Goal: Transaction & Acquisition: Purchase product/service

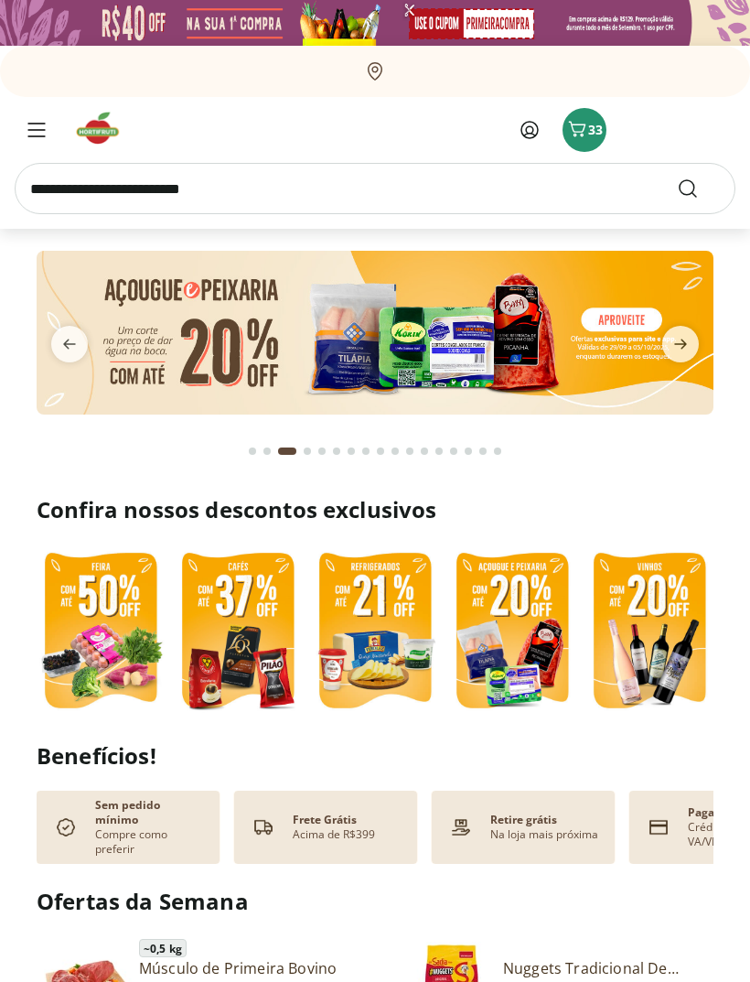
click at [521, 127] on icon at bounding box center [530, 130] width 22 height 22
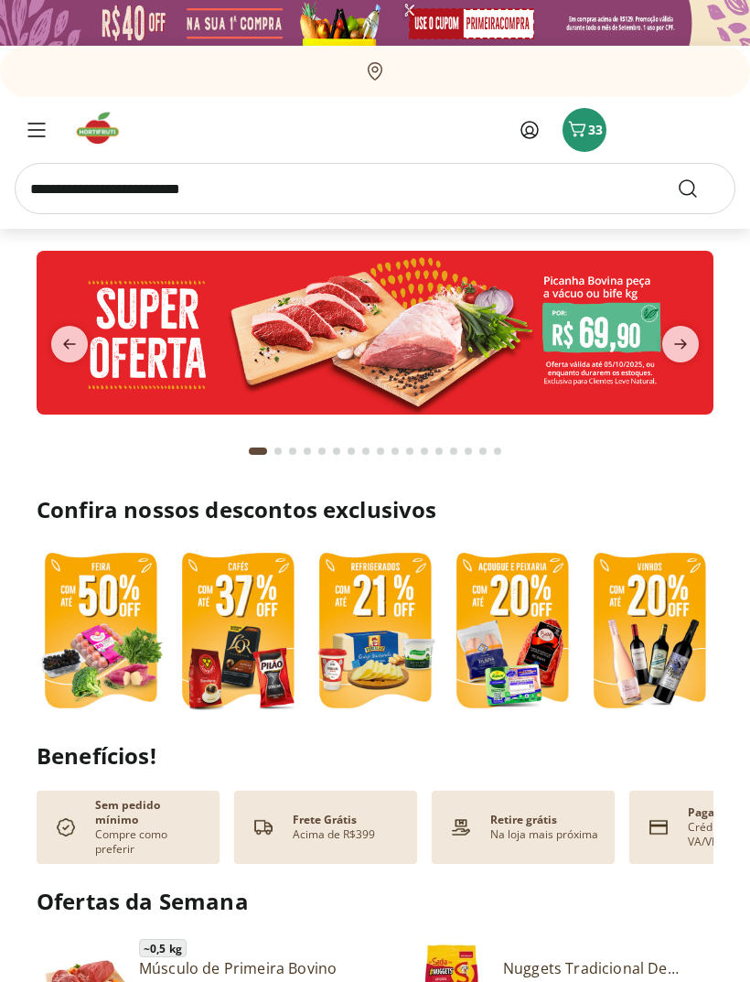
click at [592, 137] on span "33" at bounding box center [595, 129] width 15 height 17
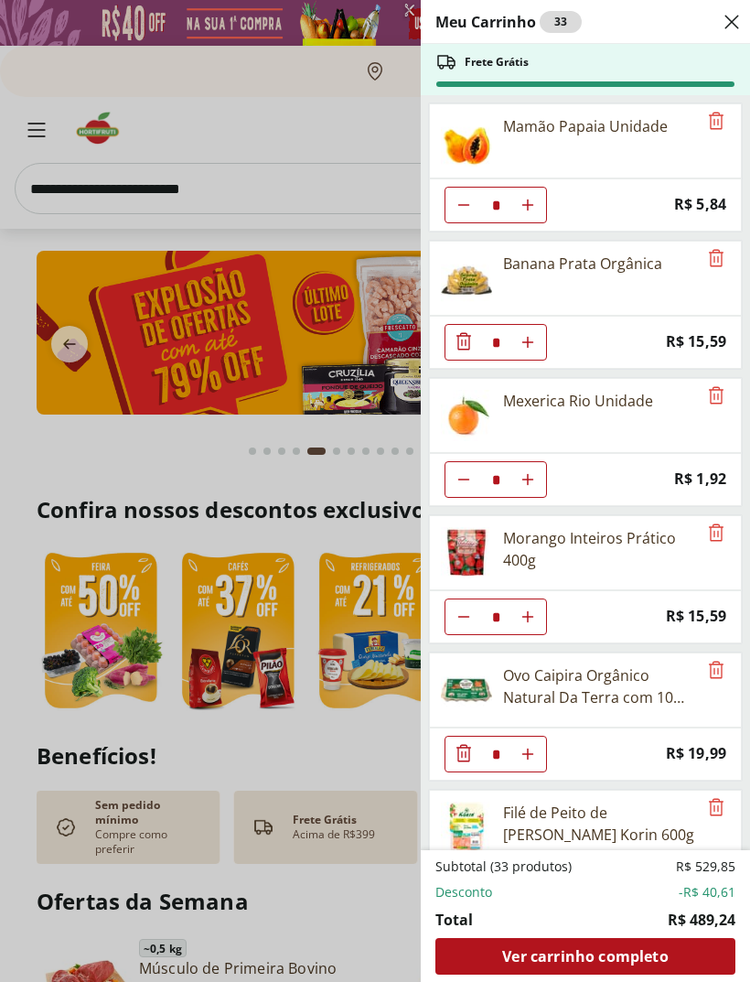
click at [740, 14] on icon "Close" at bounding box center [732, 22] width 22 height 22
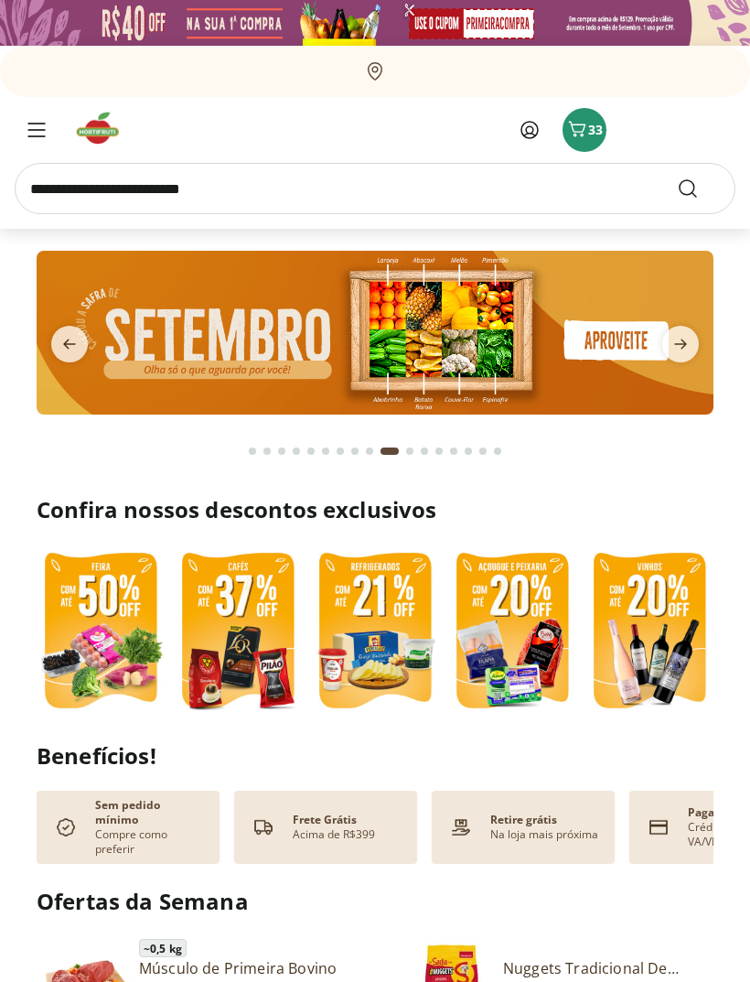
click at [342, 205] on input "search" at bounding box center [375, 188] width 721 height 51
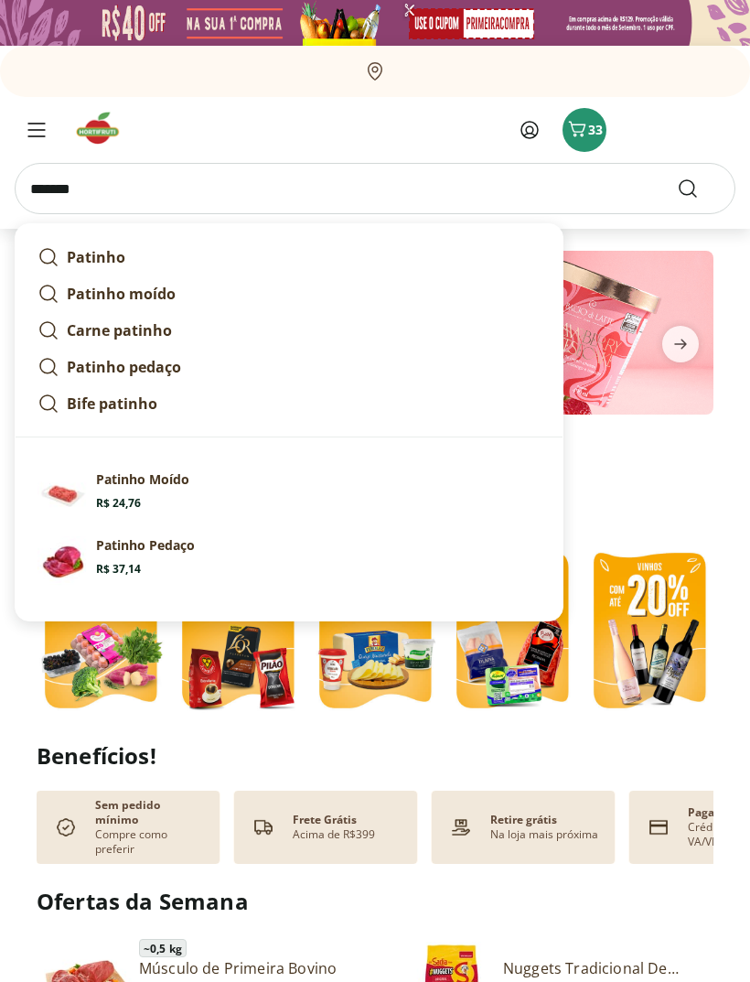
type input "*******"
click at [699, 188] on button "Submit Search" at bounding box center [699, 188] width 44 height 22
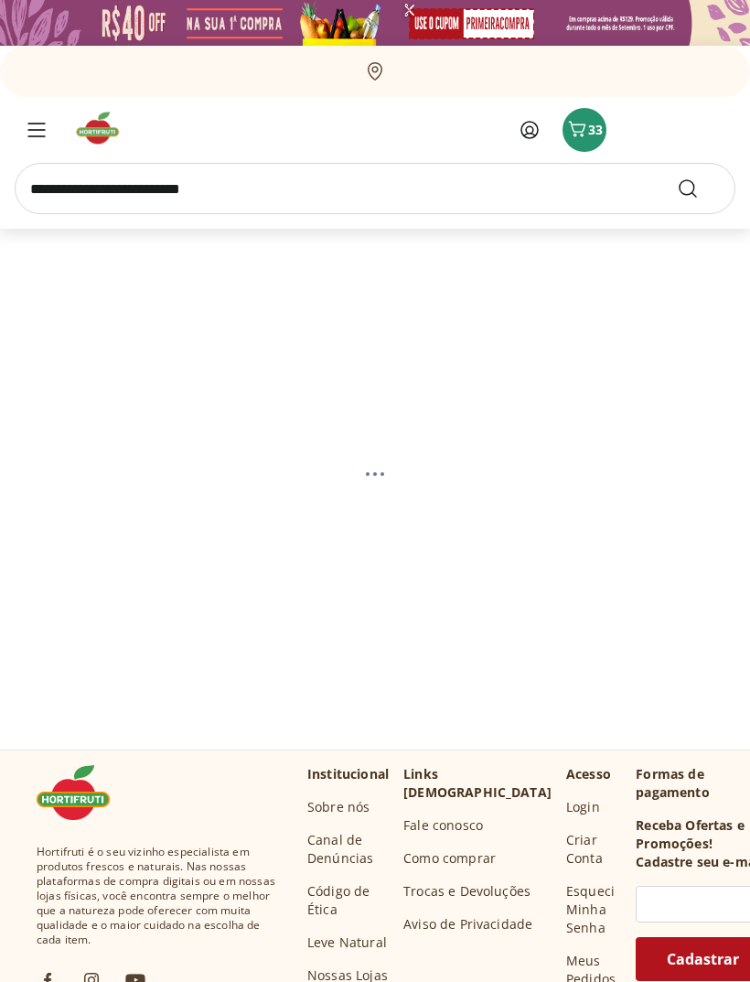
select select "**********"
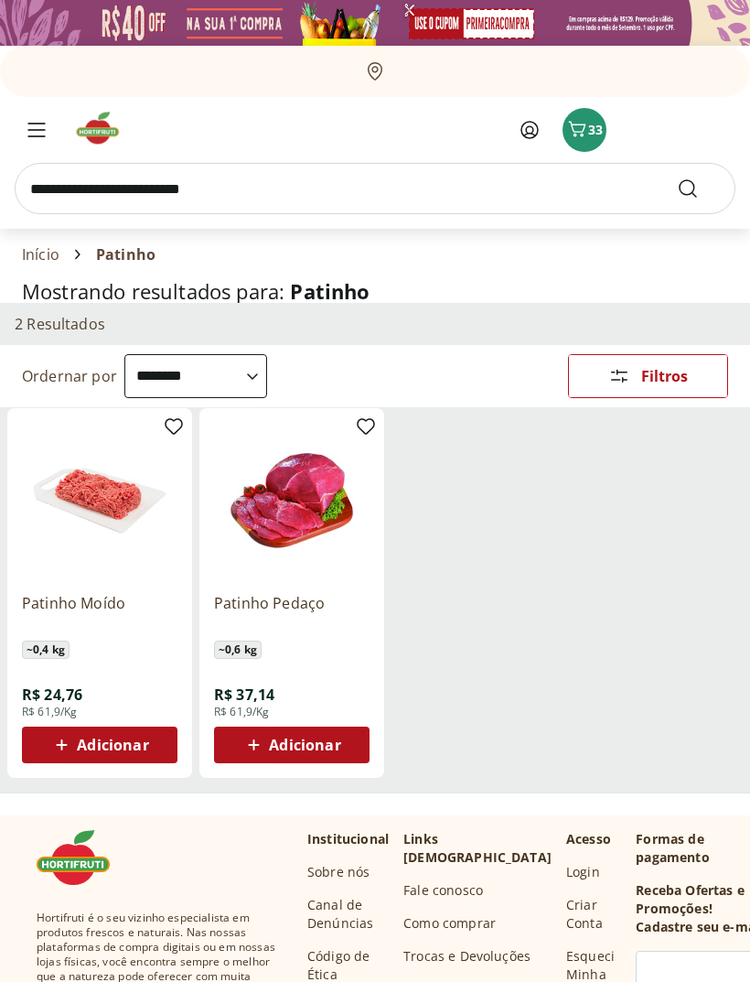
click at [41, 137] on span "Menu" at bounding box center [37, 130] width 22 height 22
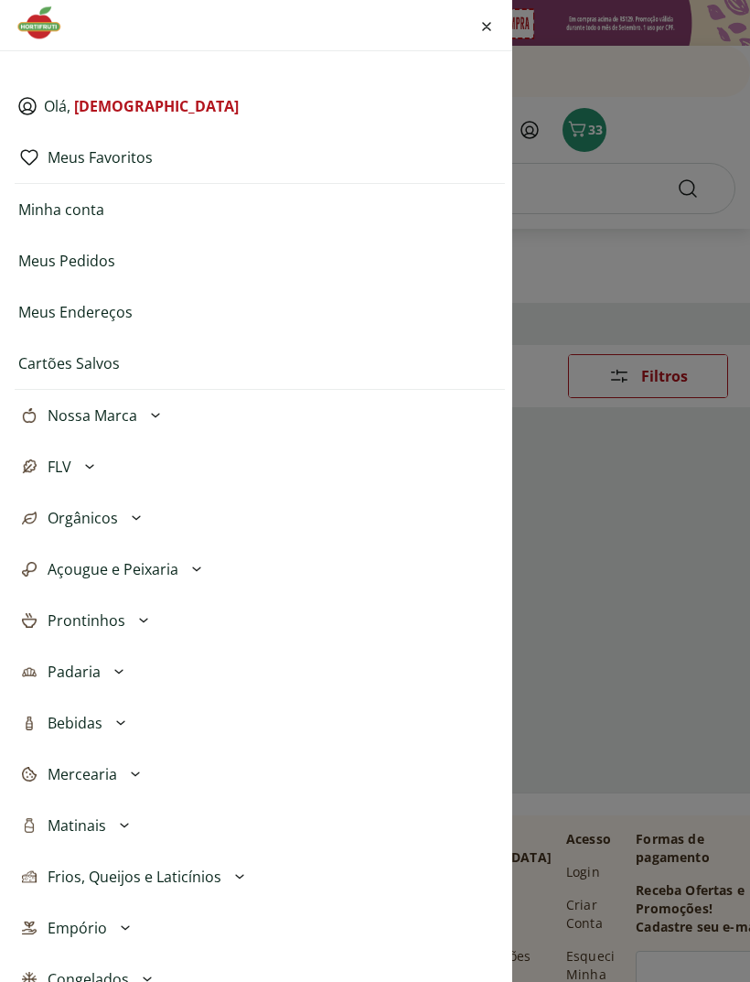
click at [648, 121] on div "Olá, Thais Meus Favoritos Minha conta Meus Pedidos Meus Endereços Cartões Salvo…" at bounding box center [375, 491] width 750 height 982
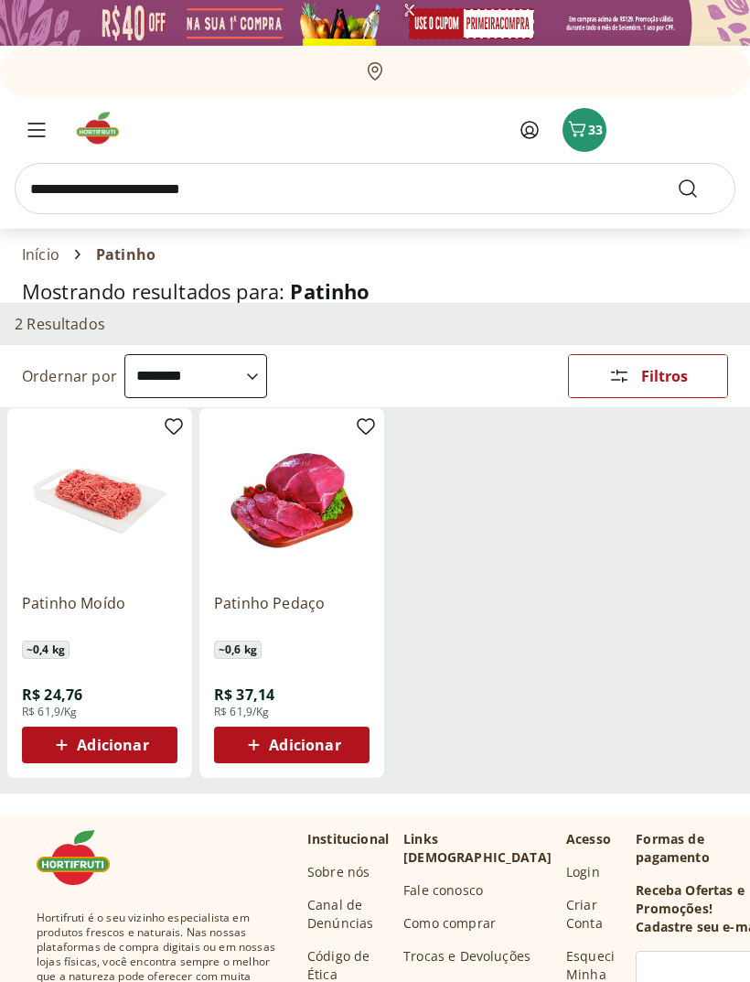
click at [581, 128] on icon "Carrinho" at bounding box center [577, 129] width 22 height 22
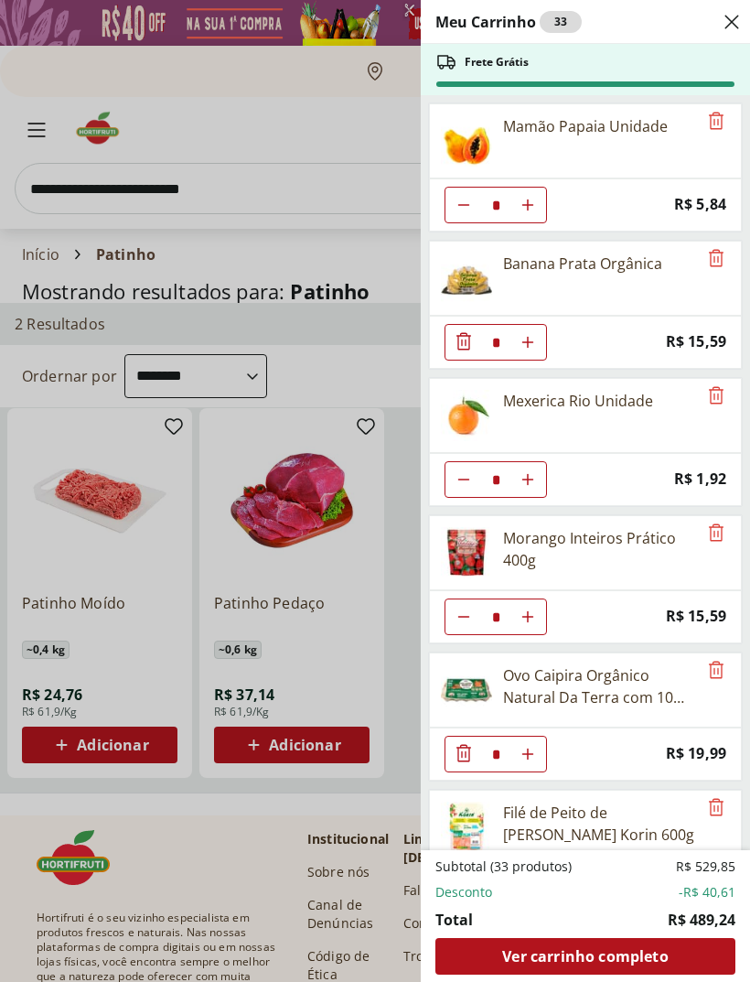
click at [603, 951] on span "Ver carrinho completo" at bounding box center [585, 956] width 166 height 15
click at [103, 143] on div "Meu Carrinho 33 Frete Grátis Mamão Papaia Unidade * Price: R$ 5,84 Banana Prata…" at bounding box center [375, 491] width 750 height 982
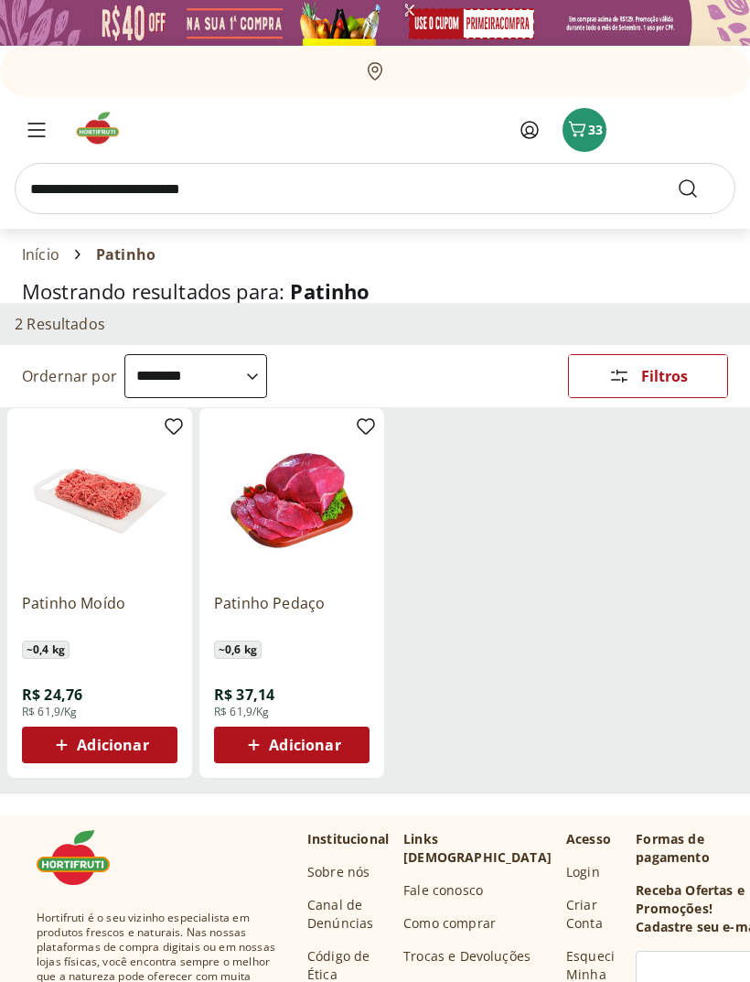
click at [111, 208] on input "search" at bounding box center [375, 188] width 721 height 51
type input "******"
click at [699, 188] on button "Submit Search" at bounding box center [699, 188] width 44 height 22
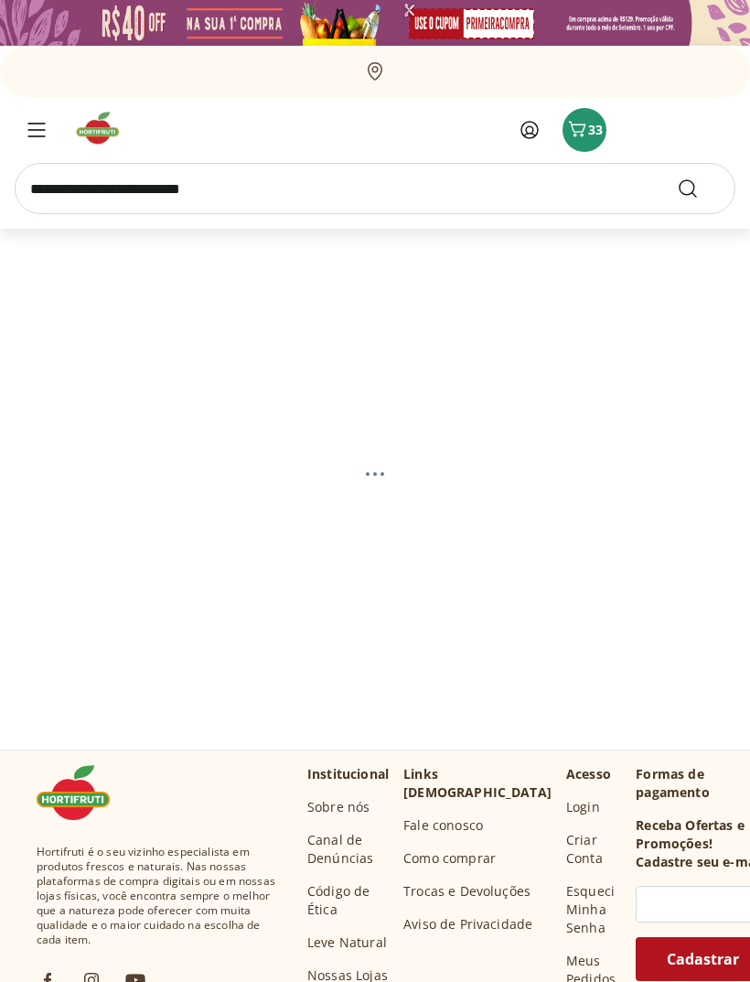
select select "**********"
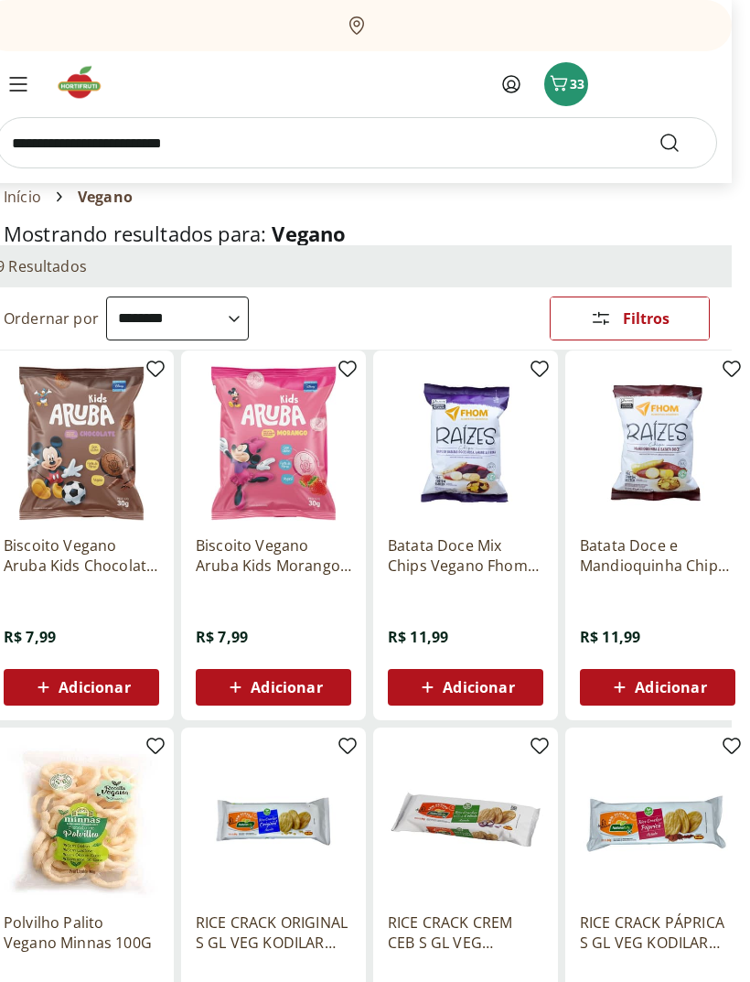
scroll to position [0, 18]
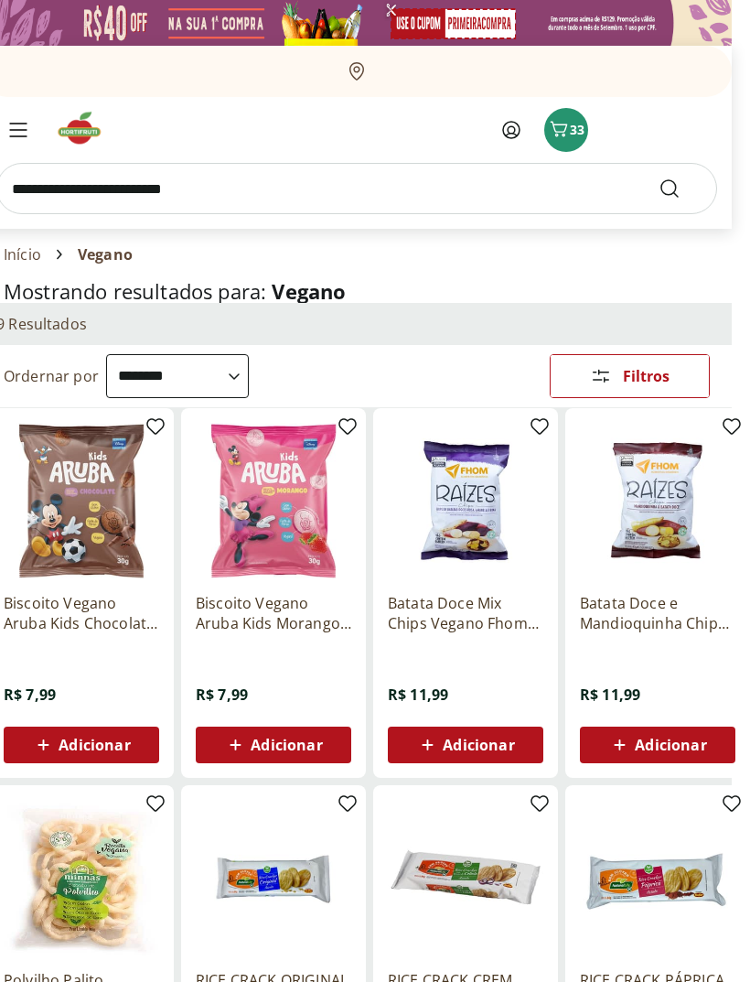
click at [33, 145] on button "Menu" at bounding box center [18, 130] width 44 height 44
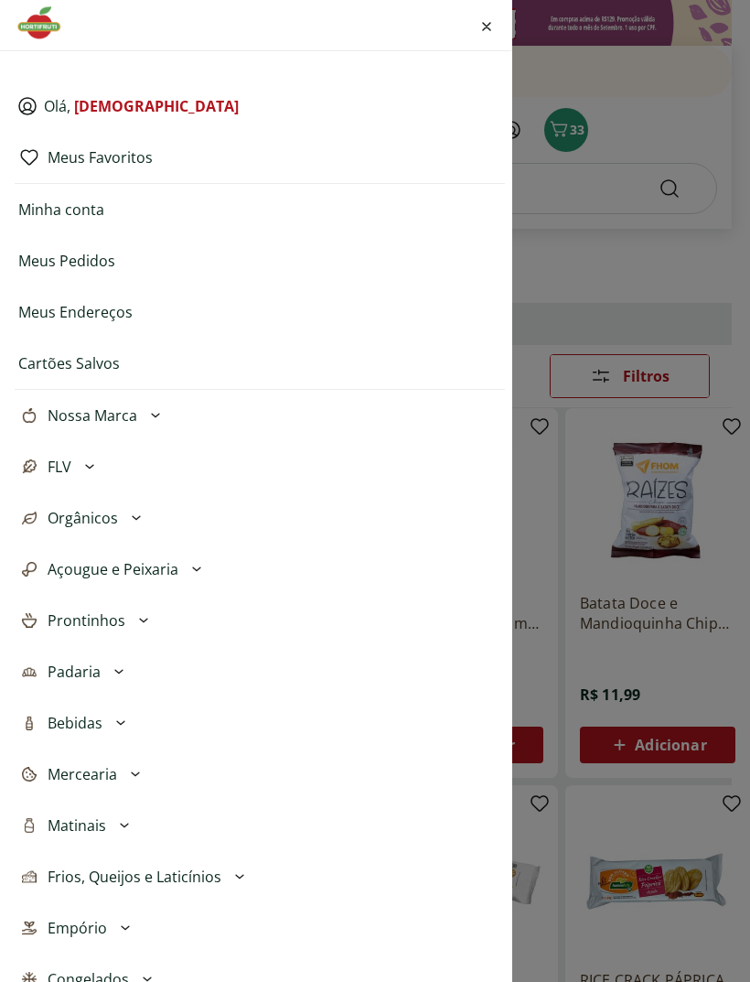
click at [89, 630] on span "Prontinhos" at bounding box center [87, 620] width 78 height 22
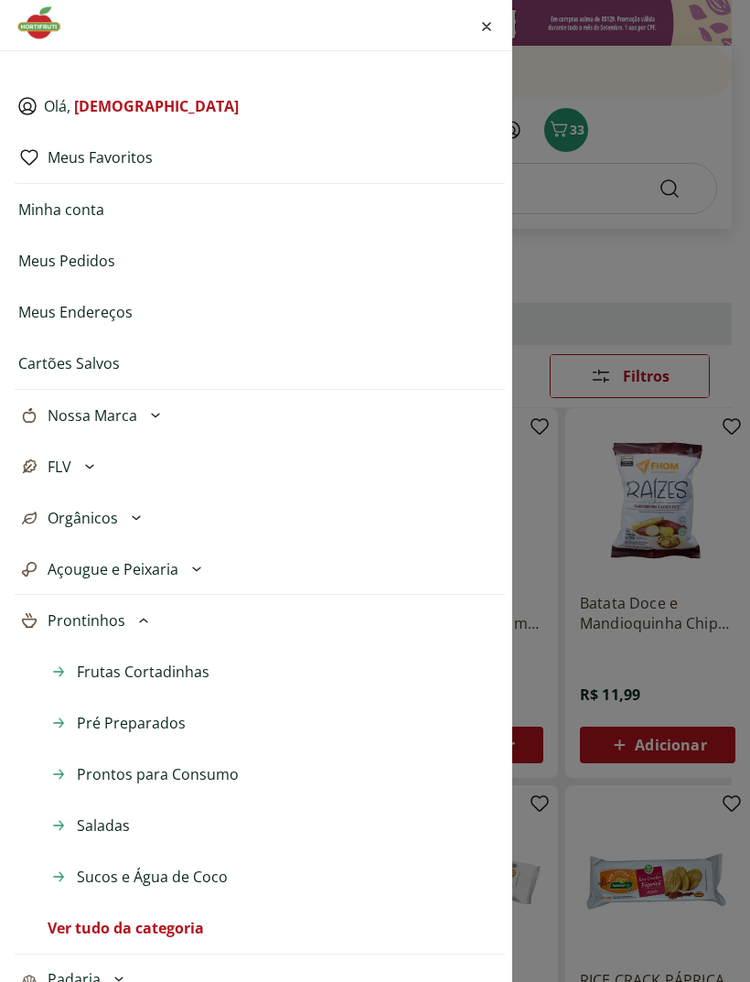
click at [97, 780] on span "Prontos para Consumo" at bounding box center [158, 774] width 162 height 22
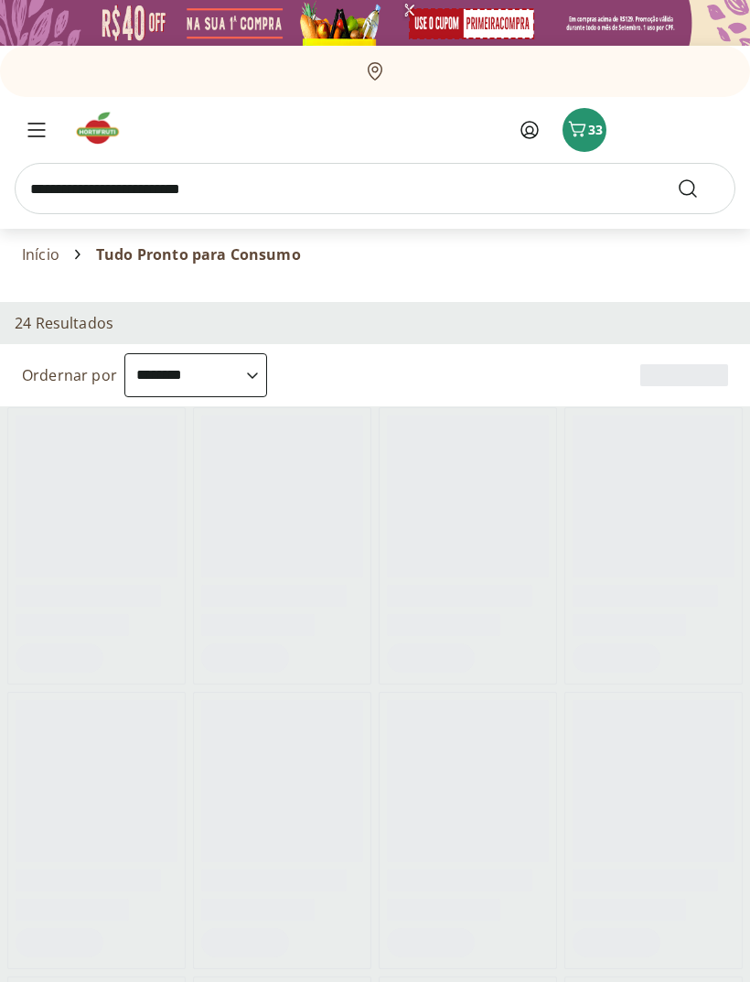
select select "**********"
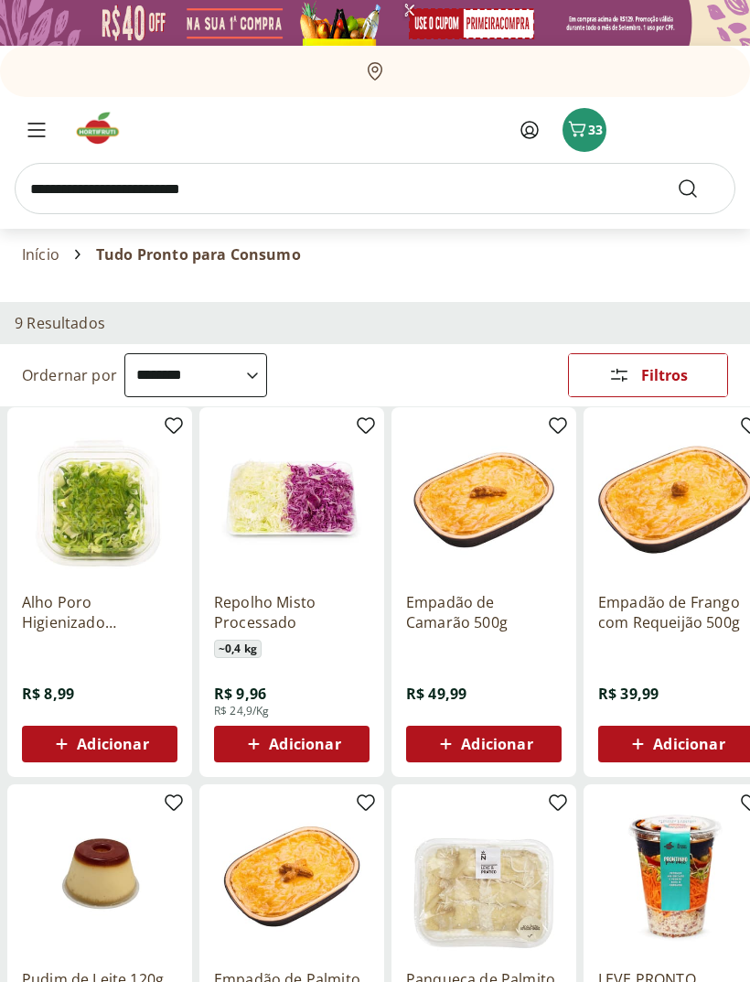
click at [42, 124] on icon "Menu" at bounding box center [36, 130] width 18 height 15
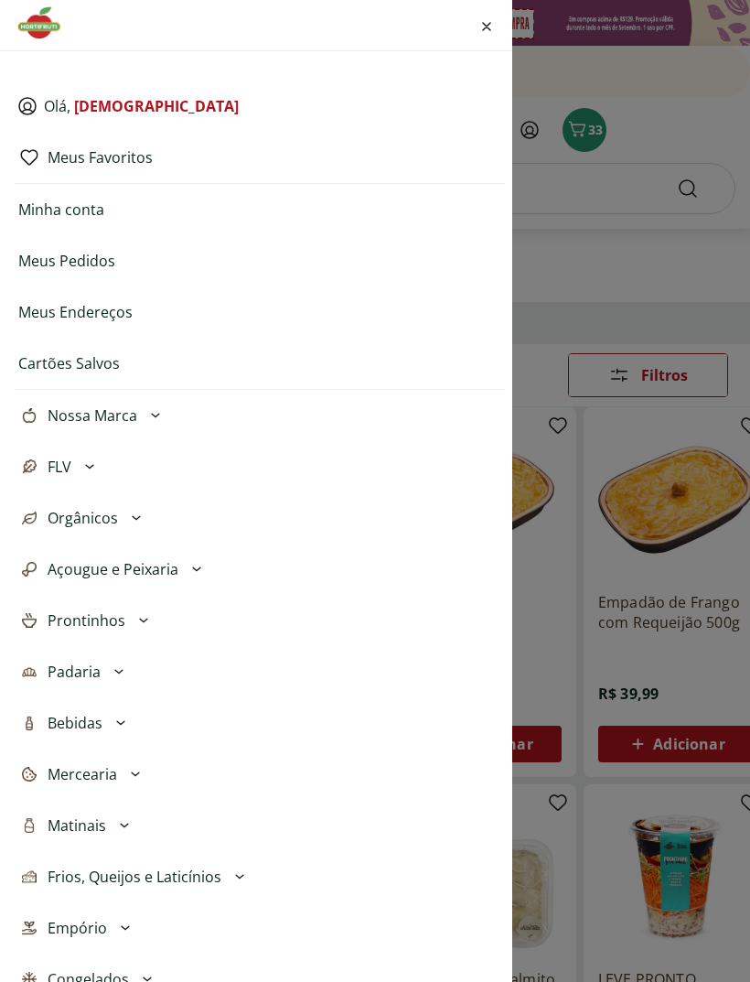
click at [97, 676] on span "Padaria" at bounding box center [74, 672] width 53 height 22
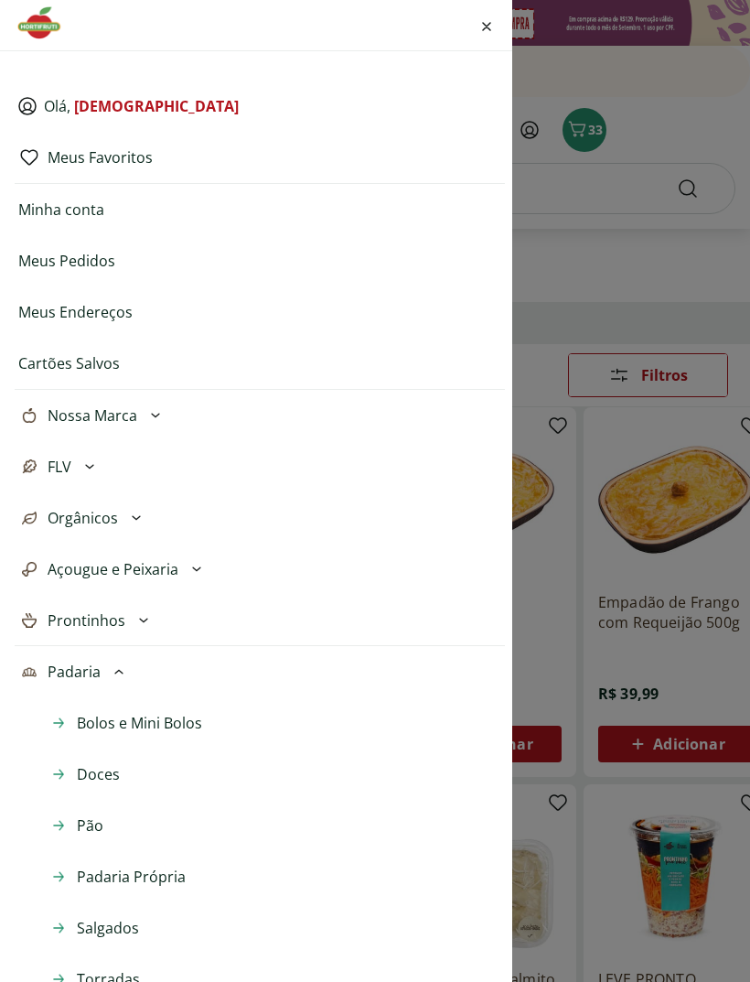
click at [136, 723] on span "Bolos e Mini Bolos" at bounding box center [139, 723] width 125 height 22
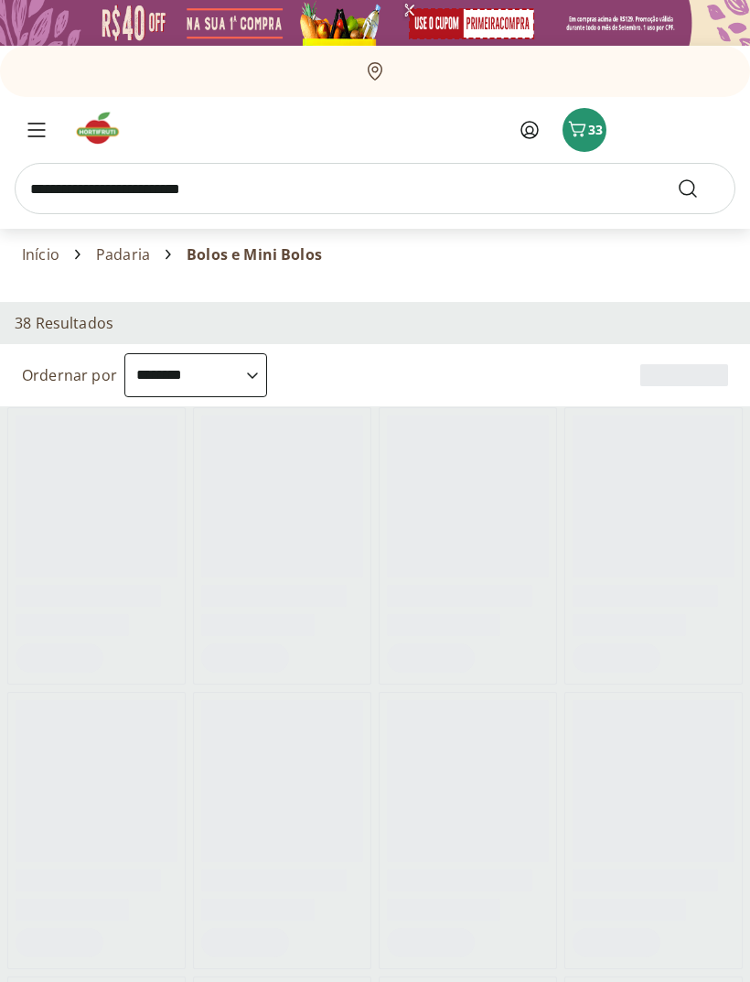
select select "**********"
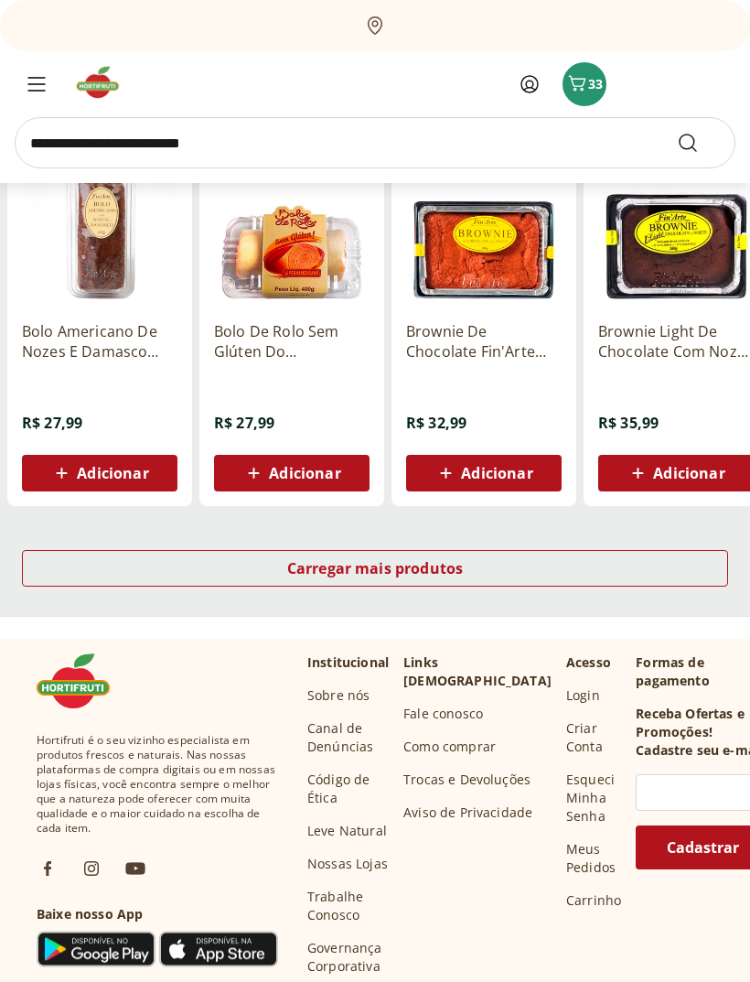
scroll to position [1037, 0]
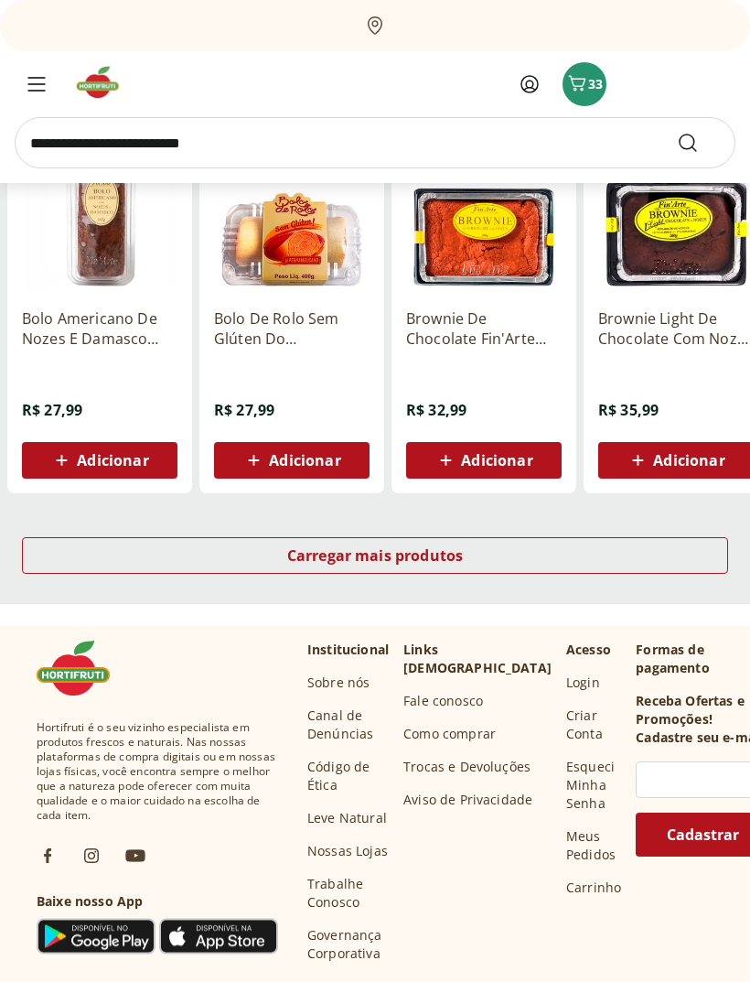
click at [51, 568] on div "Carregar mais produtos" at bounding box center [375, 556] width 706 height 37
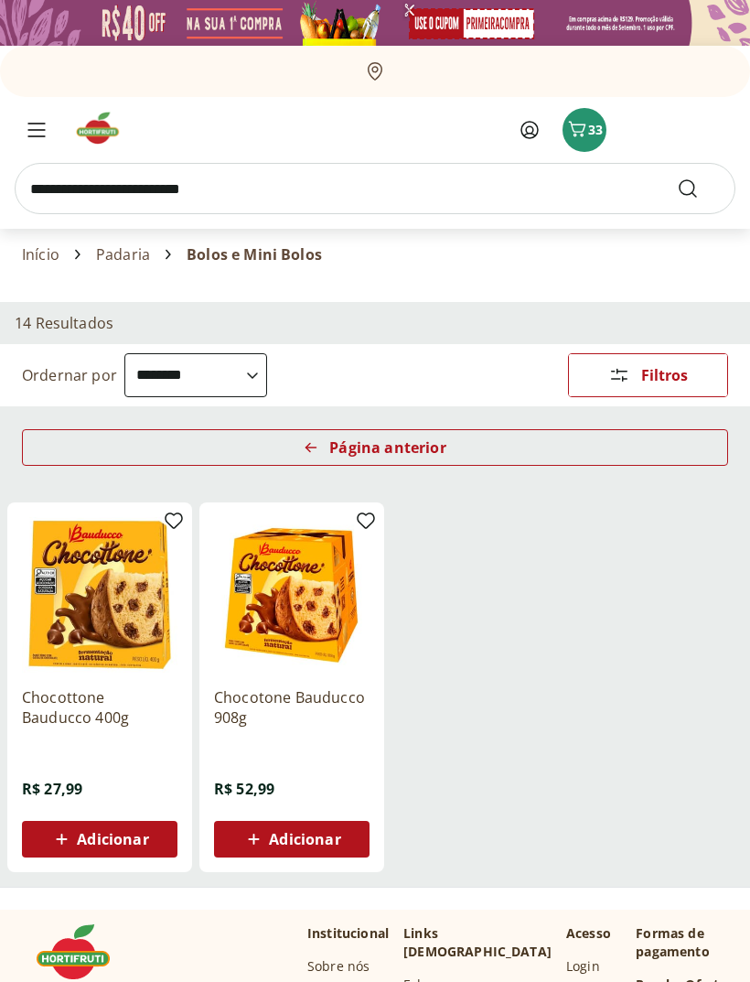
click at [52, 458] on div "Página anterior" at bounding box center [375, 447] width 706 height 37
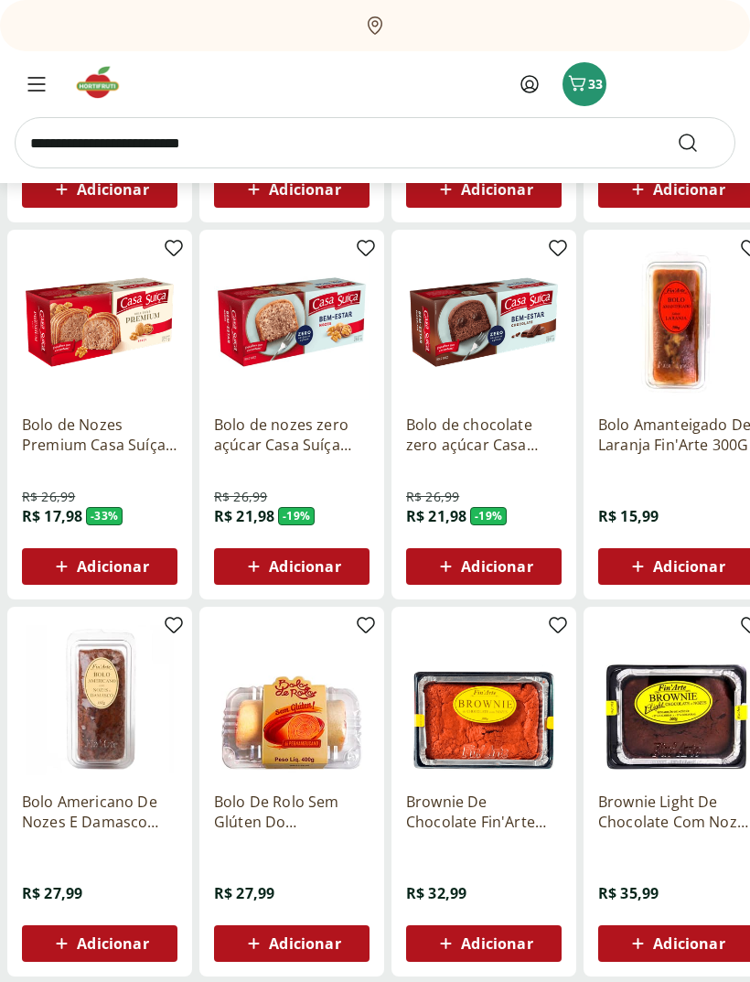
scroll to position [555, 0]
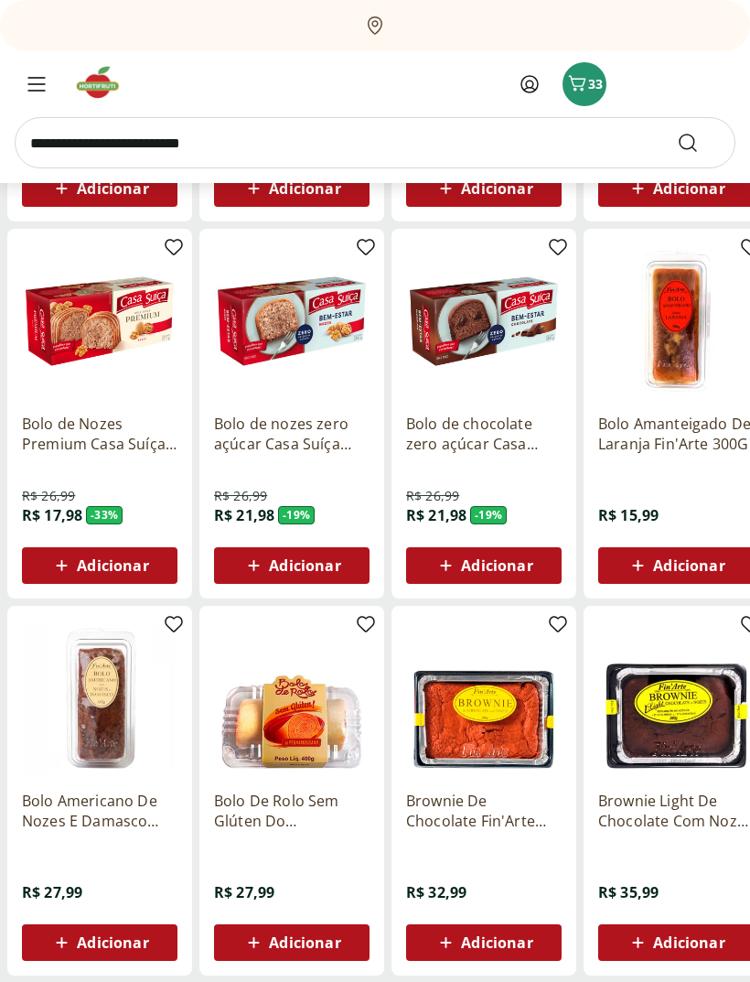
click at [154, 147] on input "search" at bounding box center [375, 142] width 721 height 51
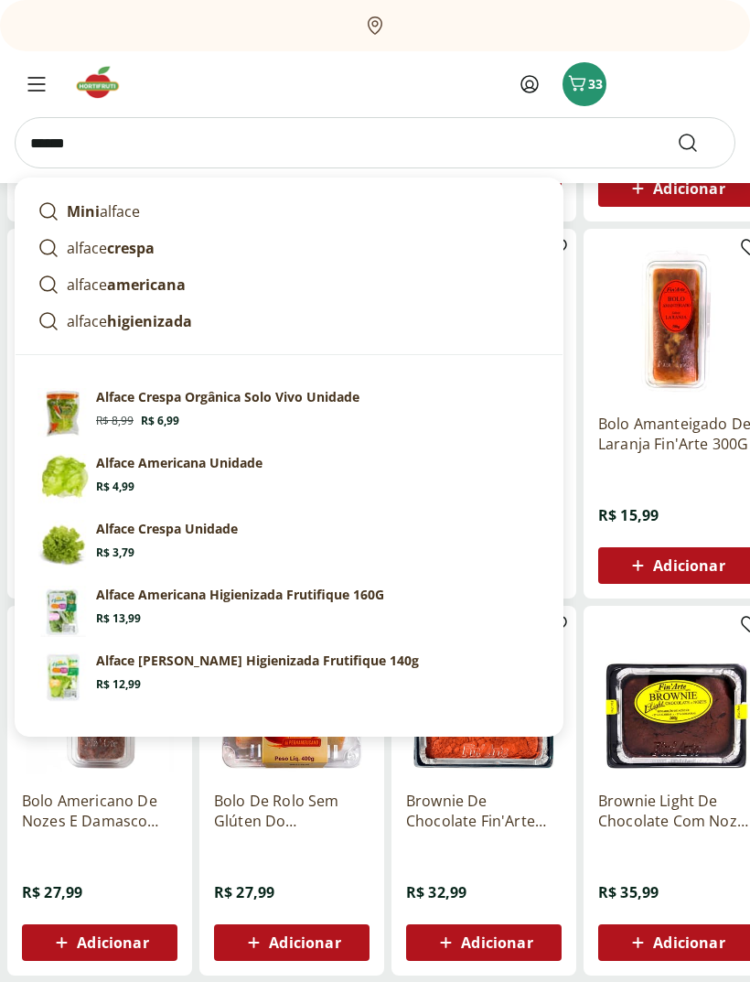
type input "******"
click at [699, 143] on button "Submit Search" at bounding box center [699, 143] width 44 height 22
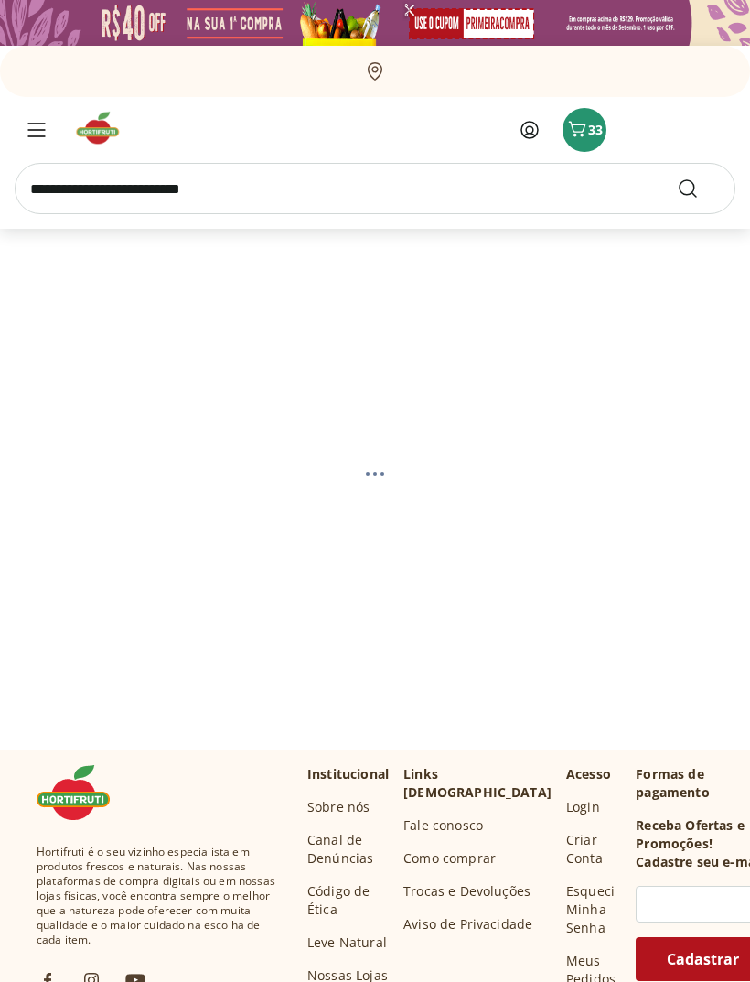
select select "**********"
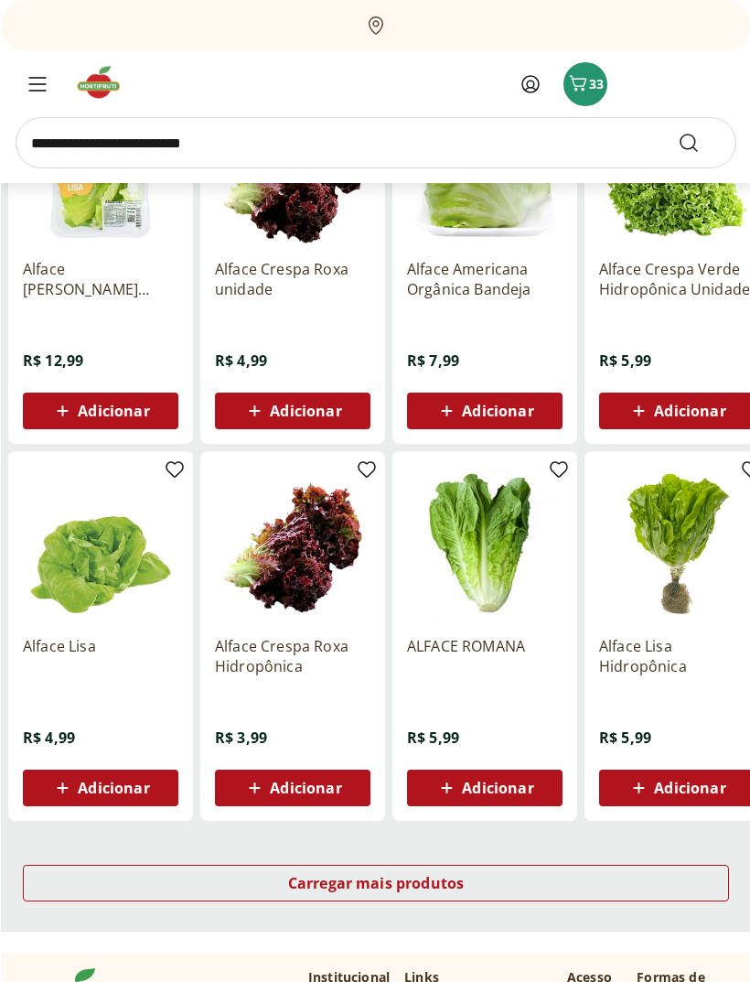
scroll to position [714, 0]
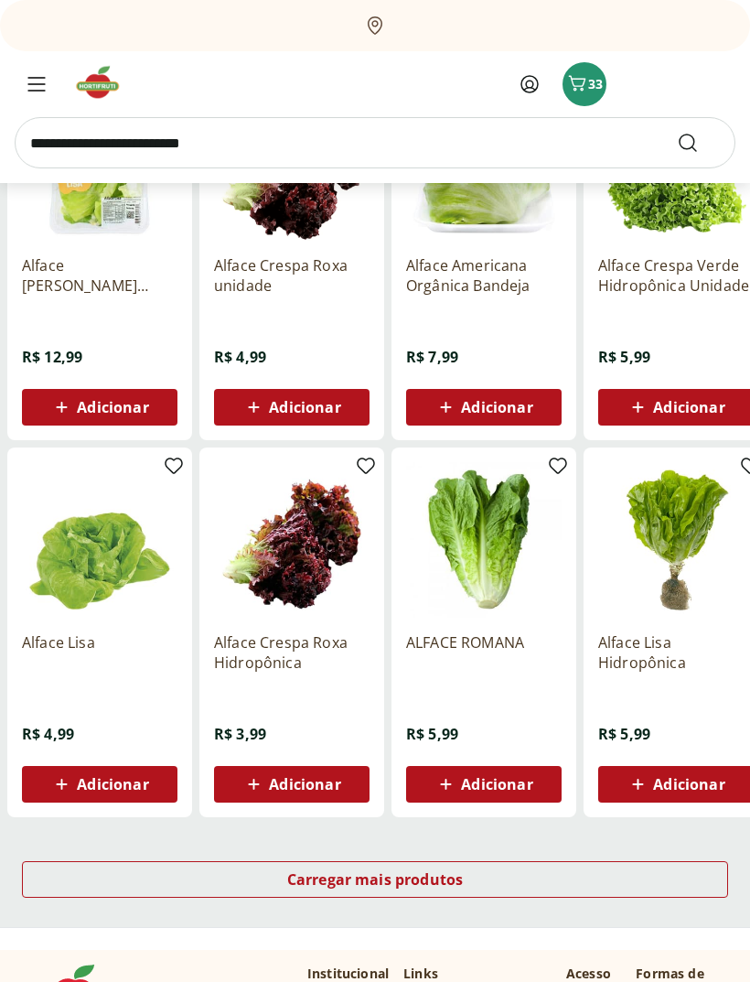
click at [328, 791] on span "Adicionar" at bounding box center [304, 785] width 71 height 15
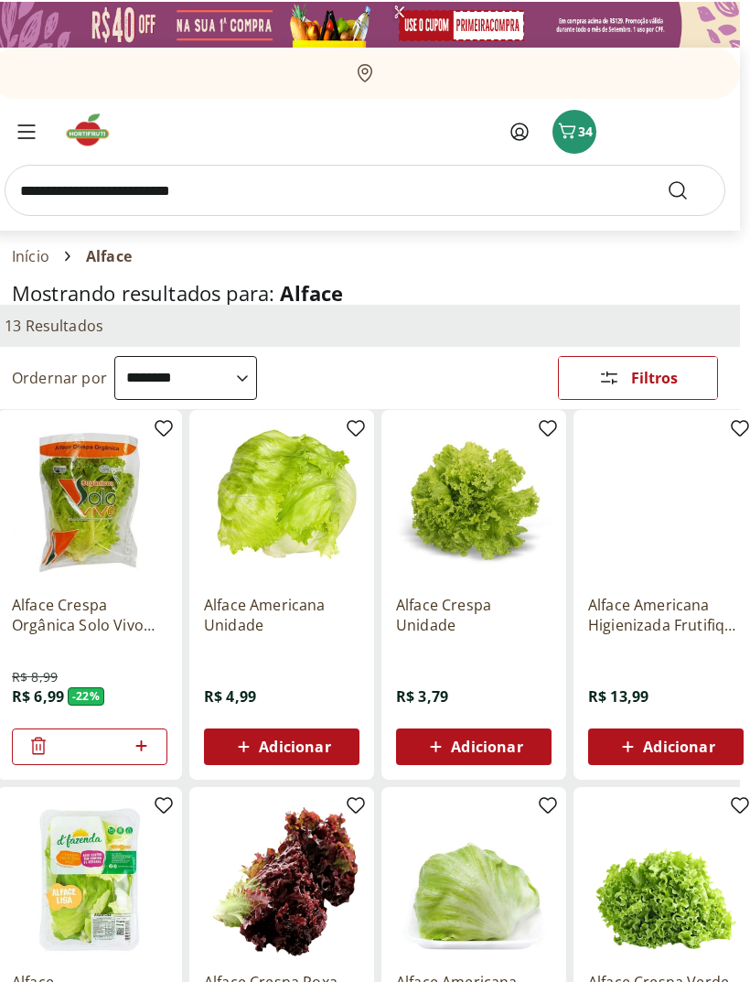
scroll to position [0, 10]
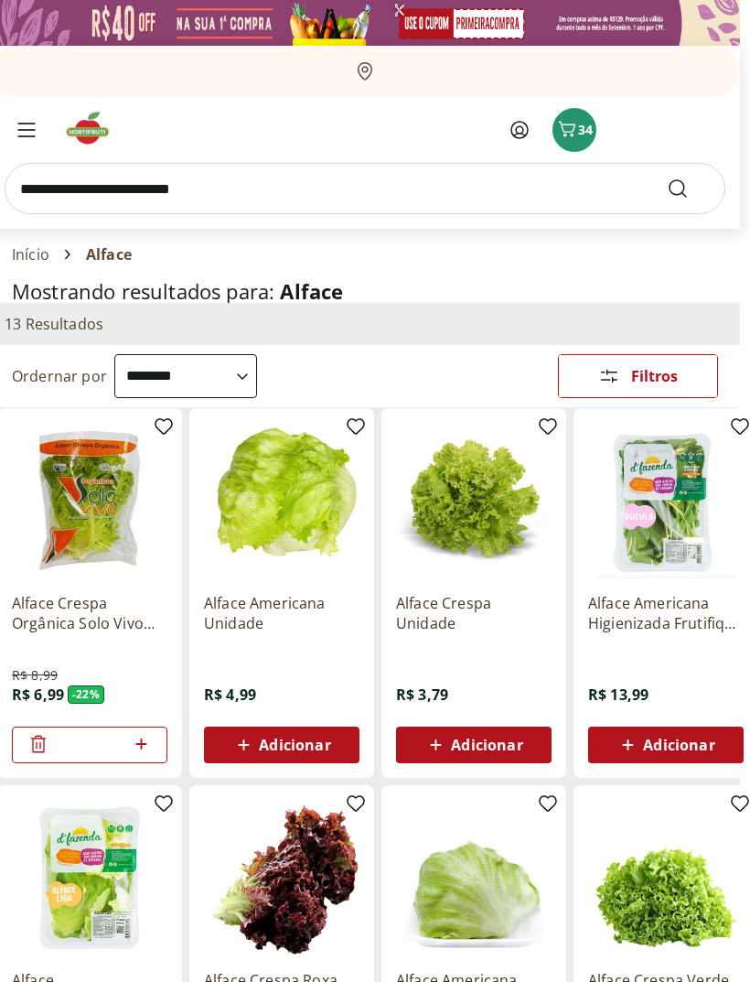
click at [570, 145] on button "34" at bounding box center [575, 130] width 44 height 44
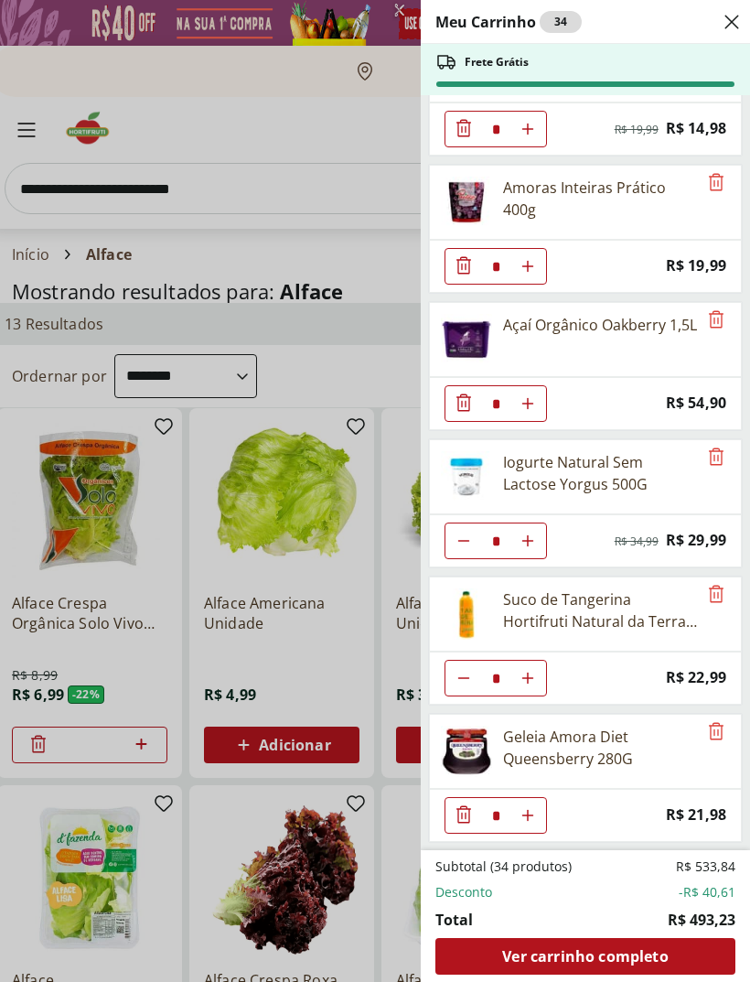
scroll to position [1997, 0]
click at [279, 197] on div "Meu Carrinho 34 Frete Grátis Alface Crespa Roxa Hidropônica * Price: R$ 3,99 Ma…" at bounding box center [375, 491] width 750 height 982
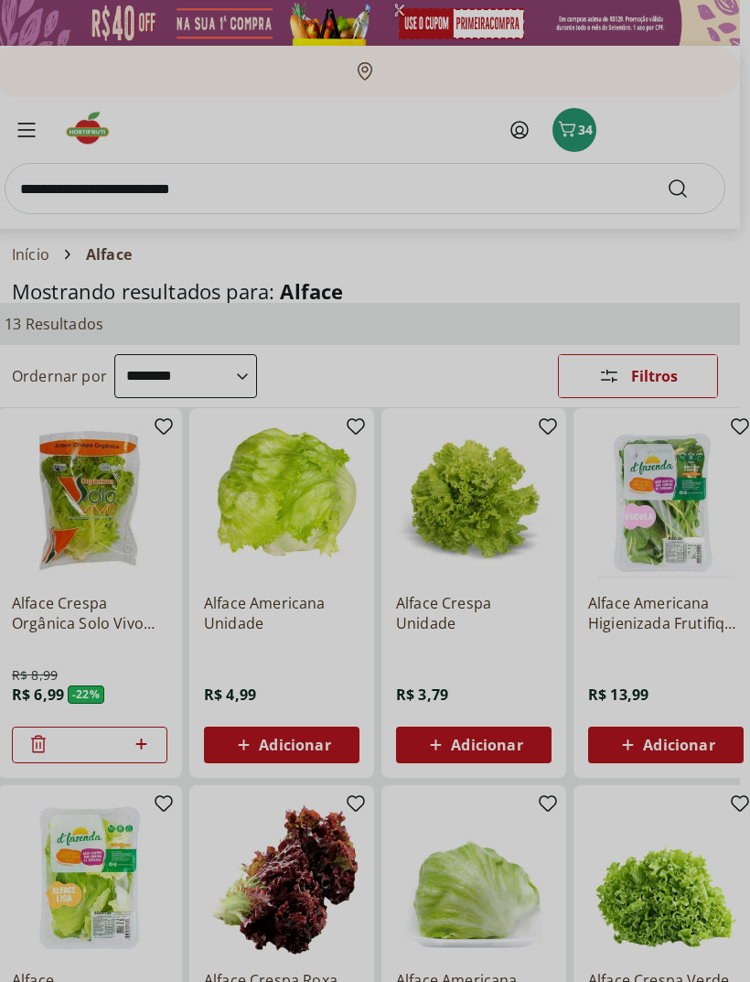
click at [254, 196] on input "search" at bounding box center [365, 188] width 721 height 51
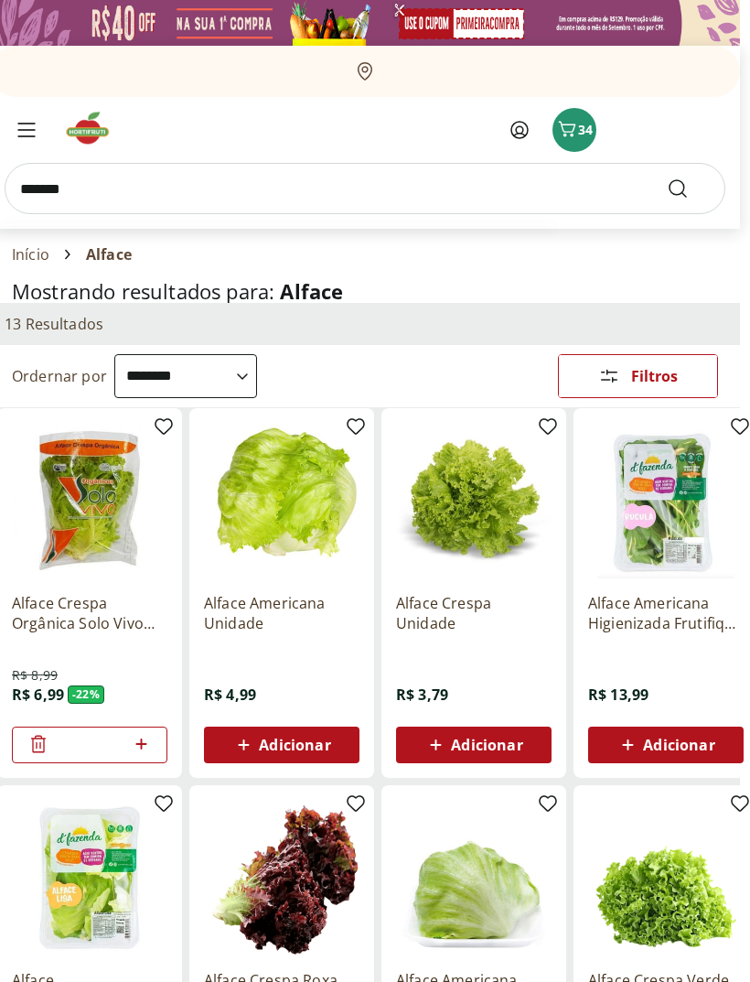
type input "*******"
click at [689, 188] on button "Submit Search" at bounding box center [689, 188] width 44 height 22
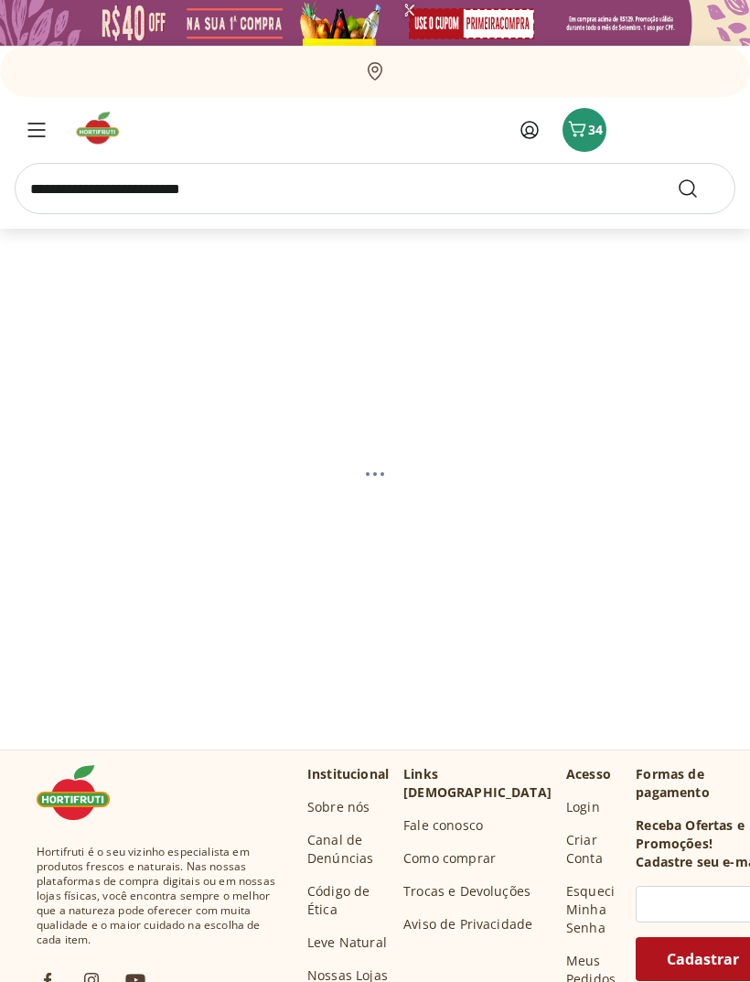
select select "**********"
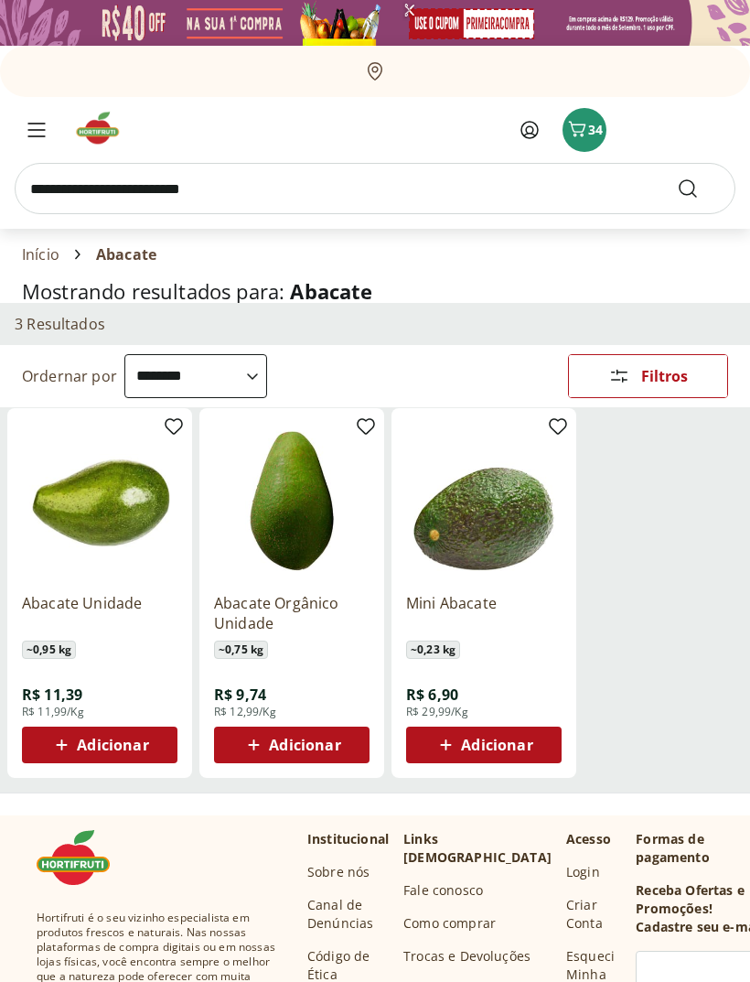
click at [342, 743] on div "Adicionar" at bounding box center [292, 744] width 126 height 33
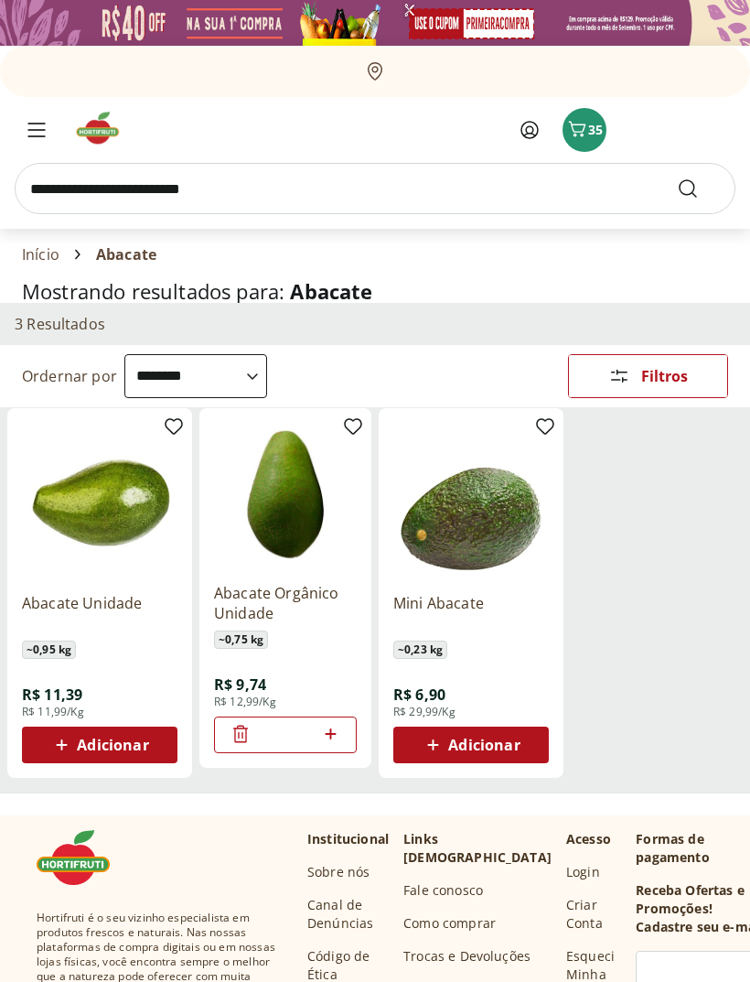
click at [585, 126] on icon "Carrinho" at bounding box center [577, 130] width 17 height 16
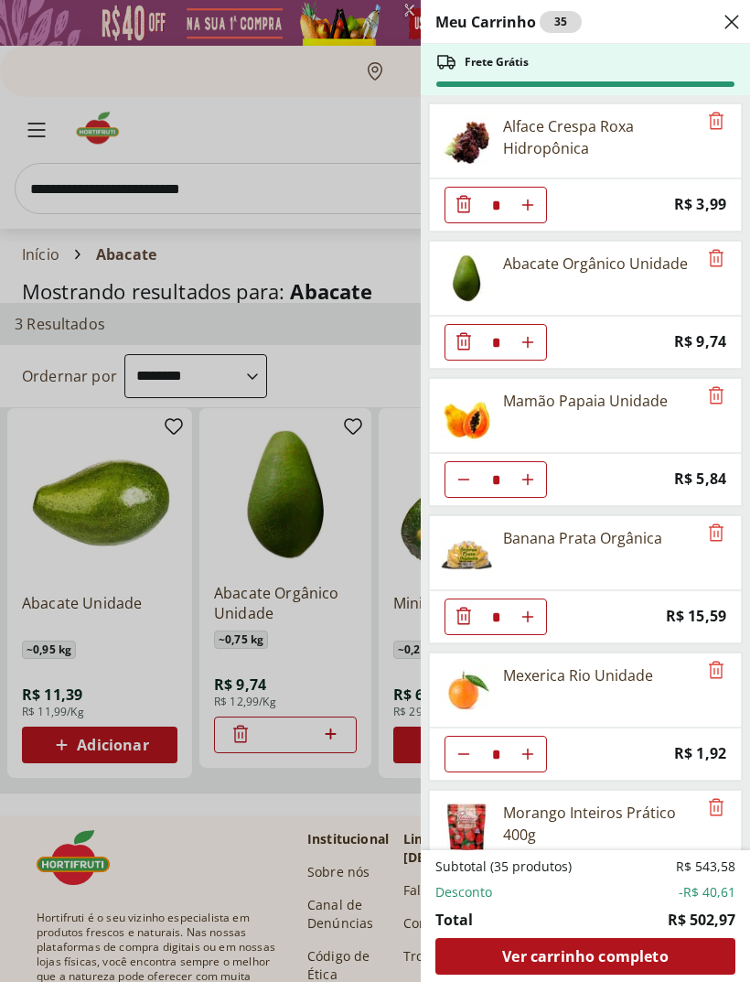
click at [638, 954] on span "Ver carrinho completo" at bounding box center [585, 956] width 166 height 15
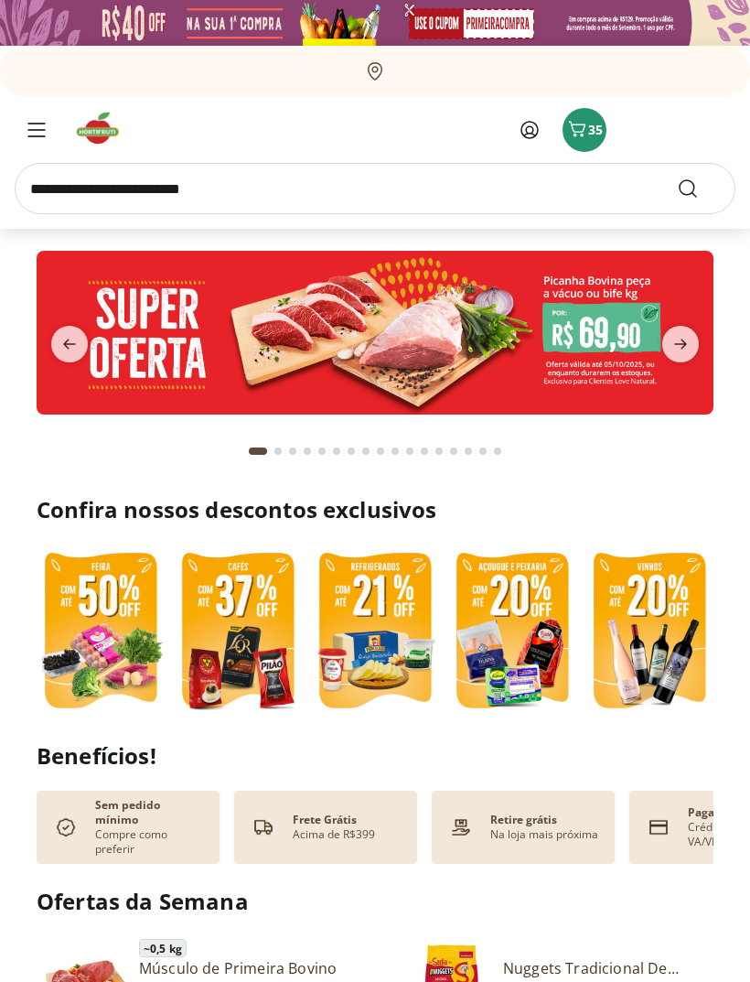
click at [43, 125] on icon "Menu" at bounding box center [36, 130] width 18 height 15
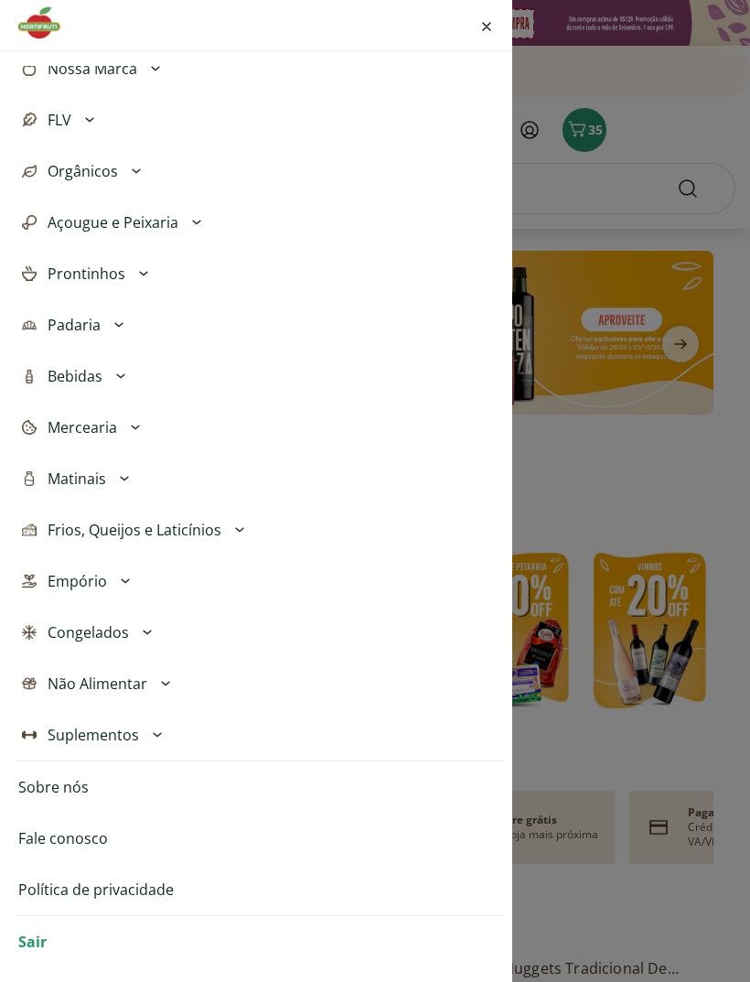
scroll to position [347, 0]
click at [50, 842] on link "Fale conosco" at bounding box center [63, 838] width 90 height 22
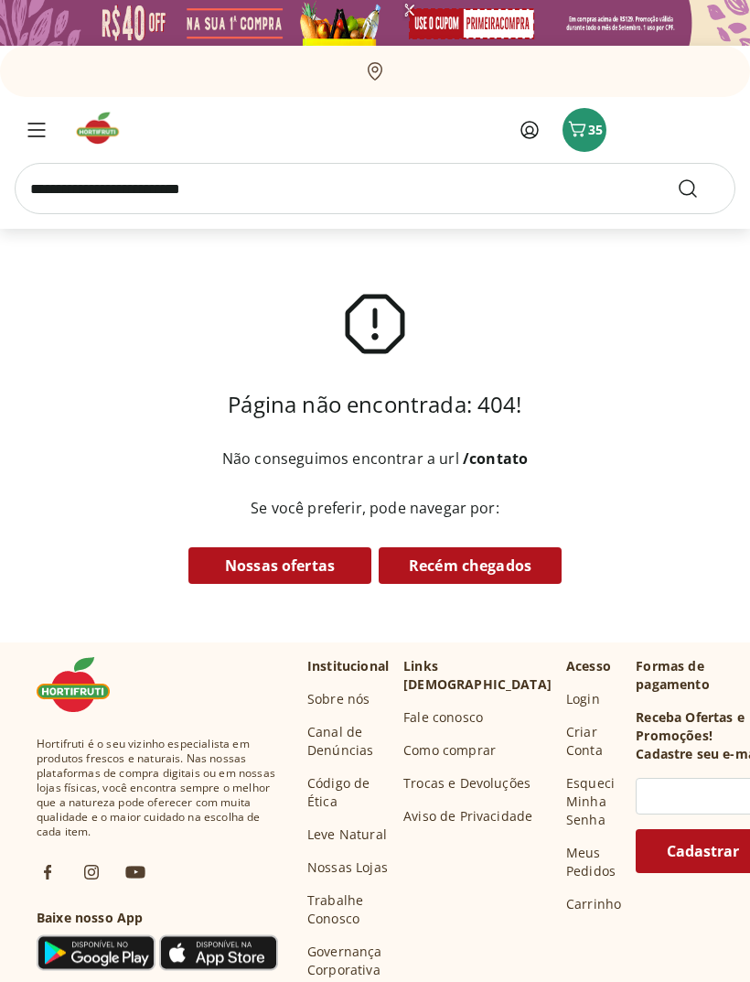
click at [552, 567] on link "Recém chegados" at bounding box center [470, 565] width 183 height 37
select select "**********"
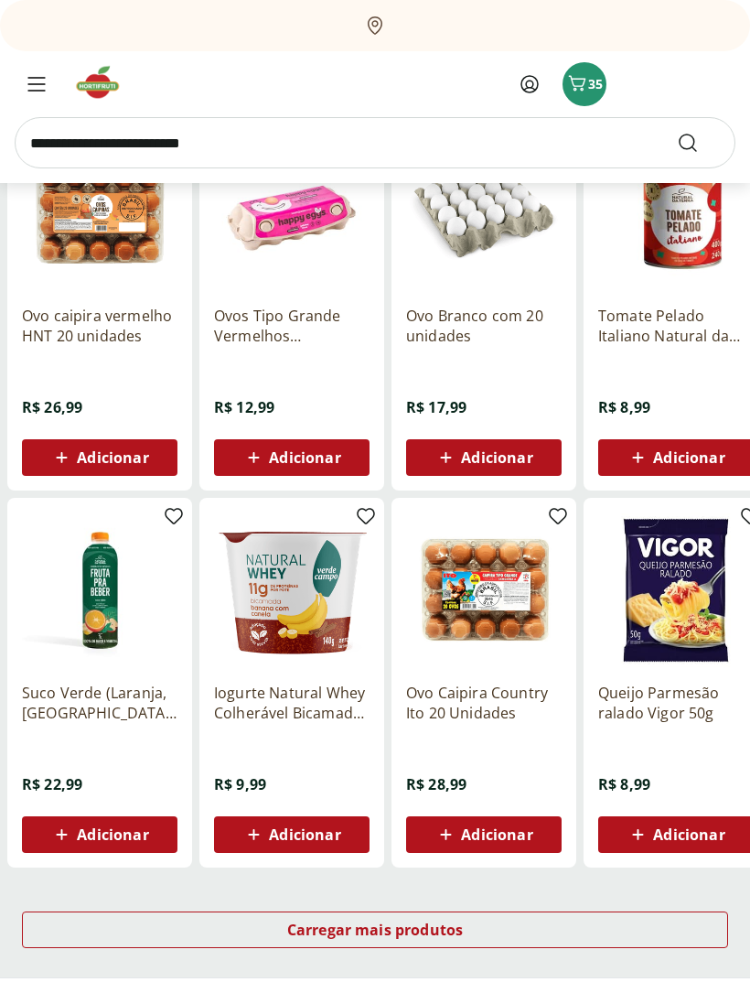
scroll to position [663, 0]
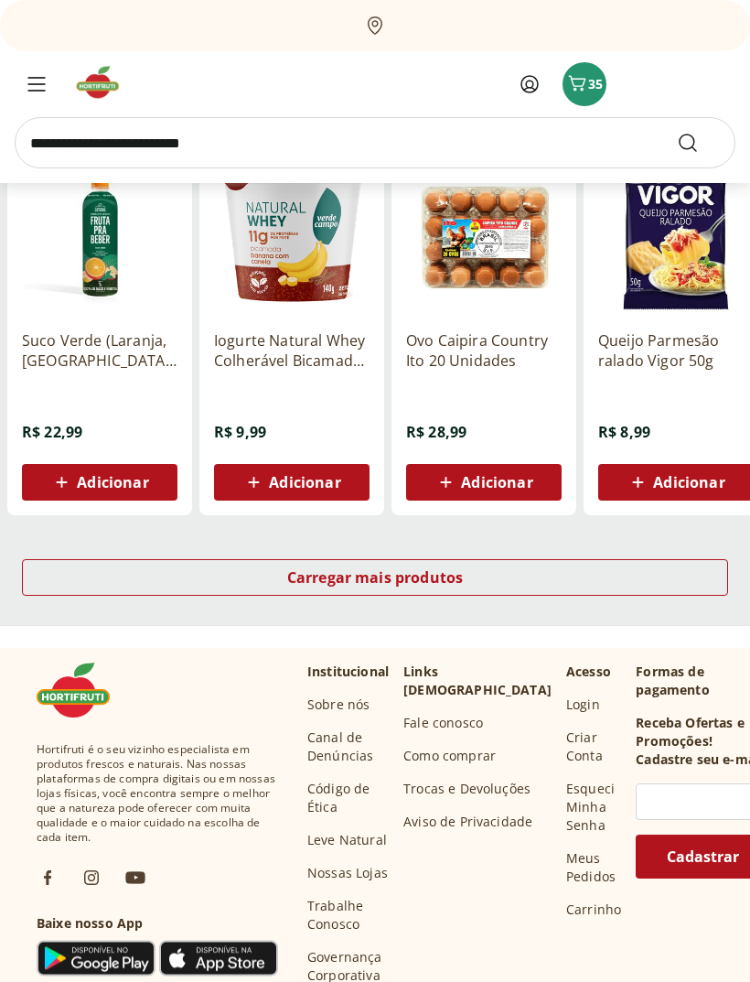
click at [705, 586] on div "Carregar mais produtos" at bounding box center [375, 578] width 706 height 37
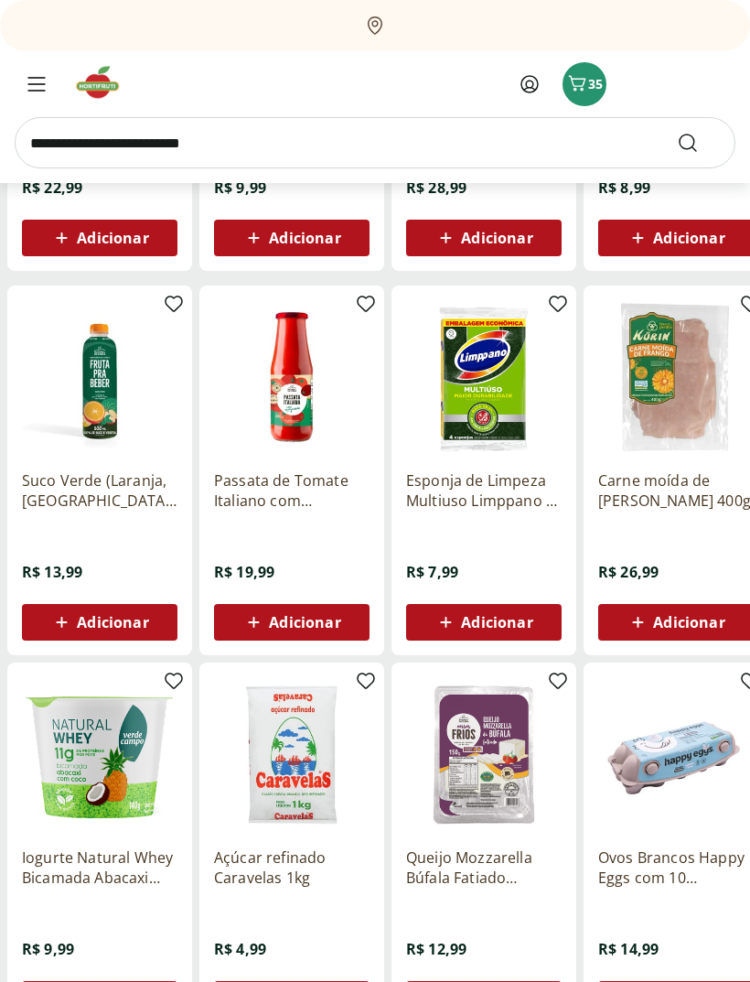
scroll to position [1260, 0]
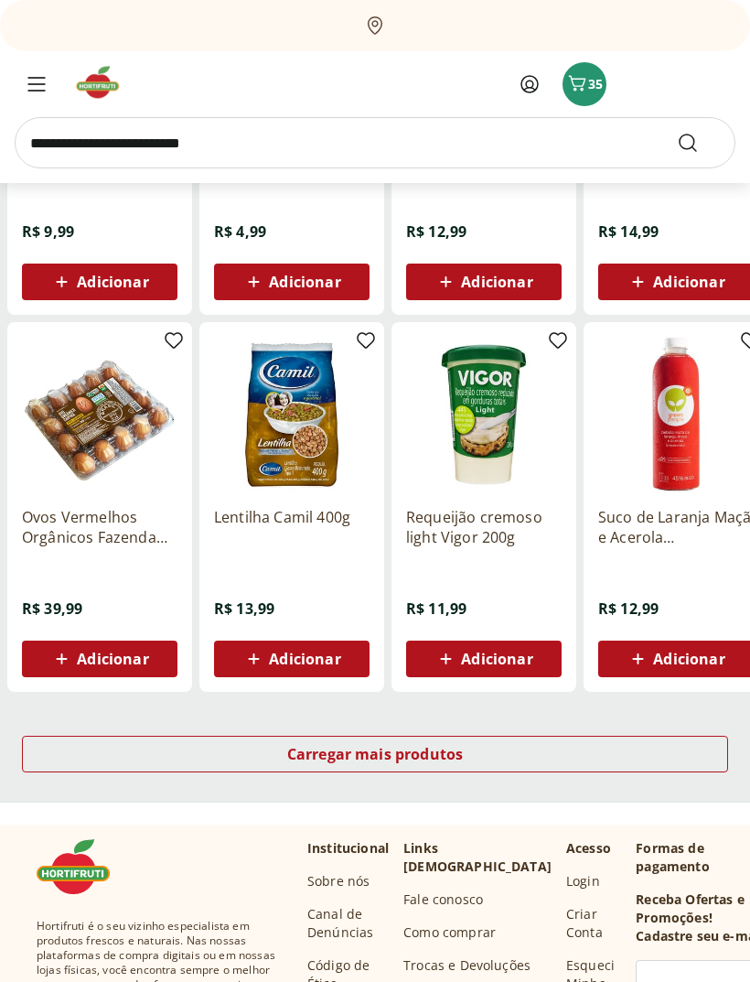
scroll to position [934, 0]
click at [639, 748] on div "Carregar mais produtos" at bounding box center [375, 754] width 706 height 37
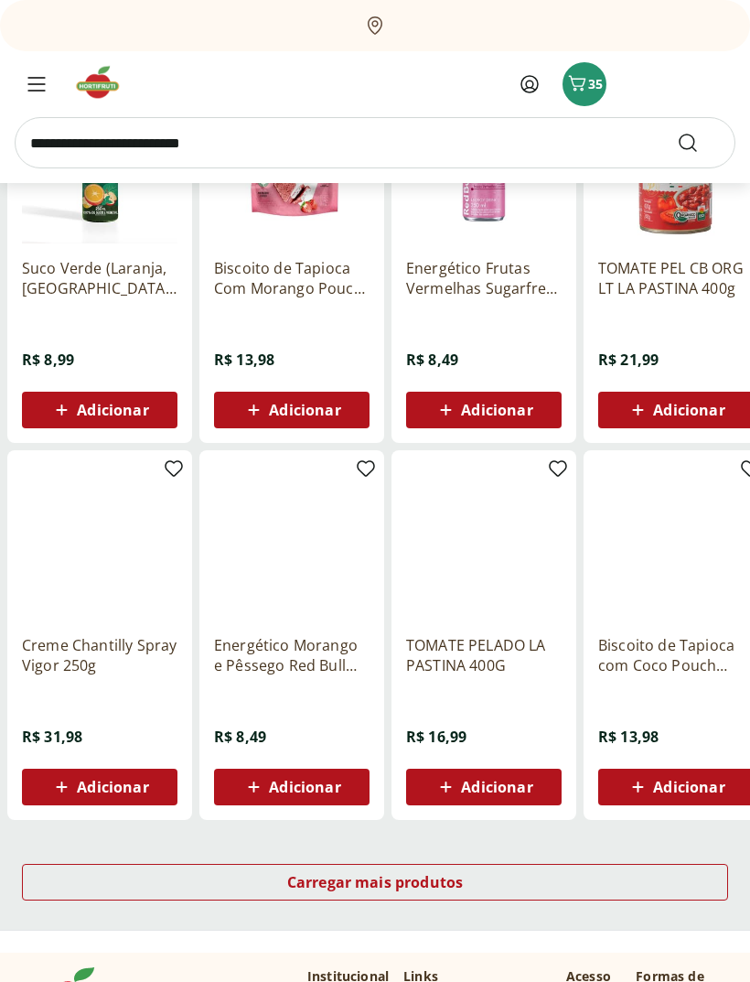
scroll to position [782, 0]
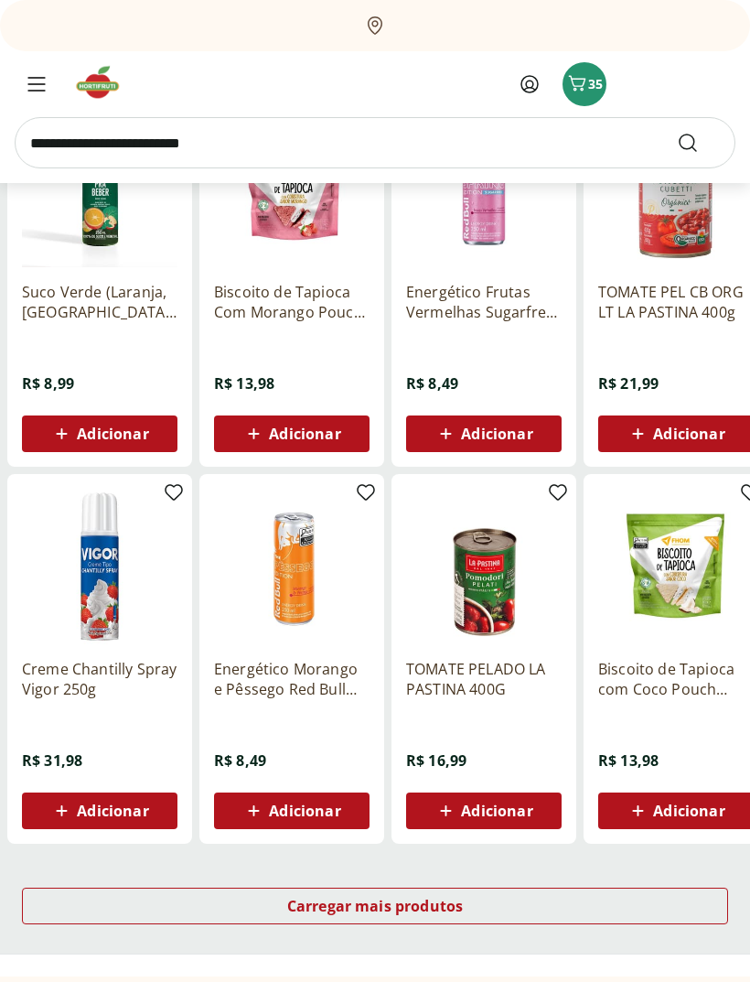
click at [636, 898] on div "Carregar mais produtos" at bounding box center [375, 905] width 706 height 37
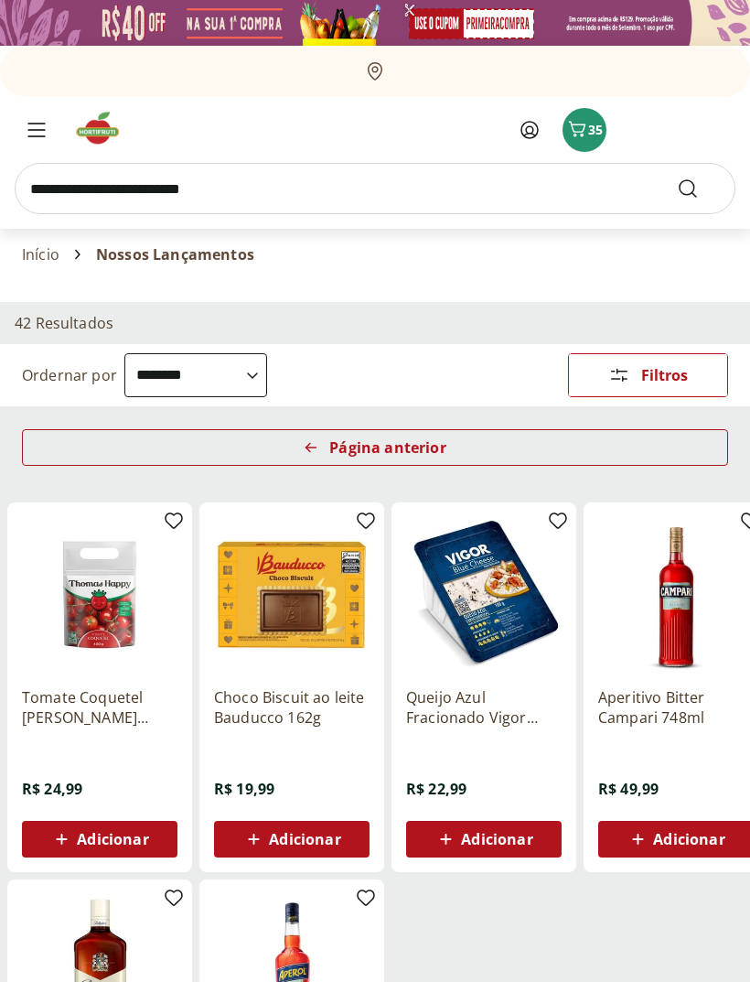
click at [252, 212] on input "search" at bounding box center [375, 188] width 721 height 51
type input "**********"
click at [699, 188] on button "Submit Search" at bounding box center [699, 188] width 44 height 22
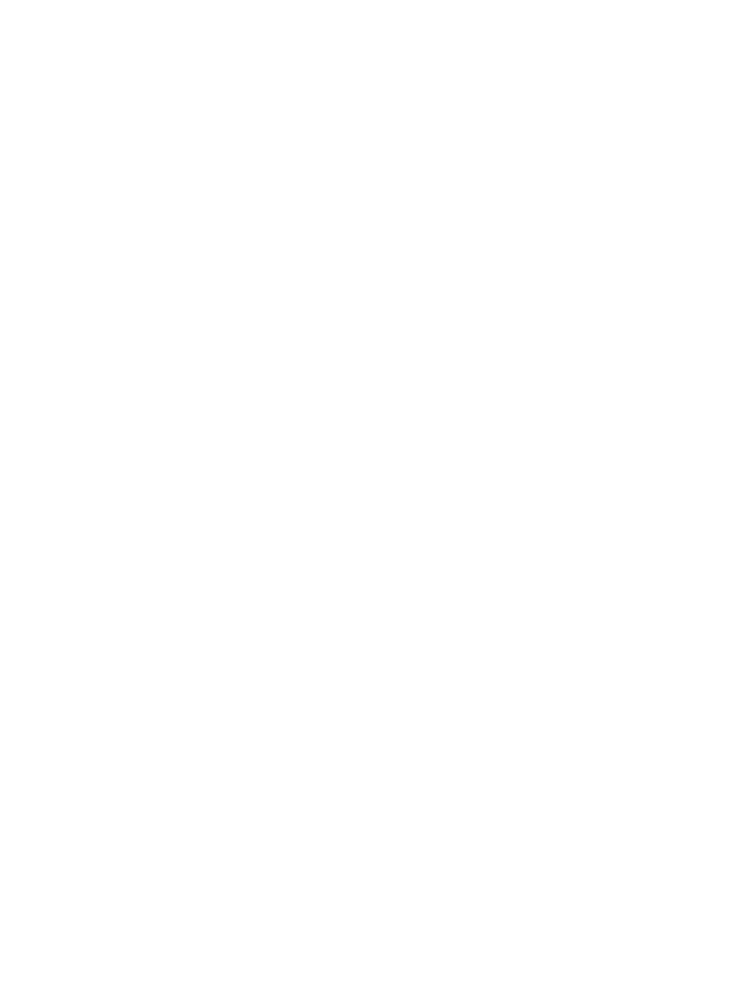
select select "**********"
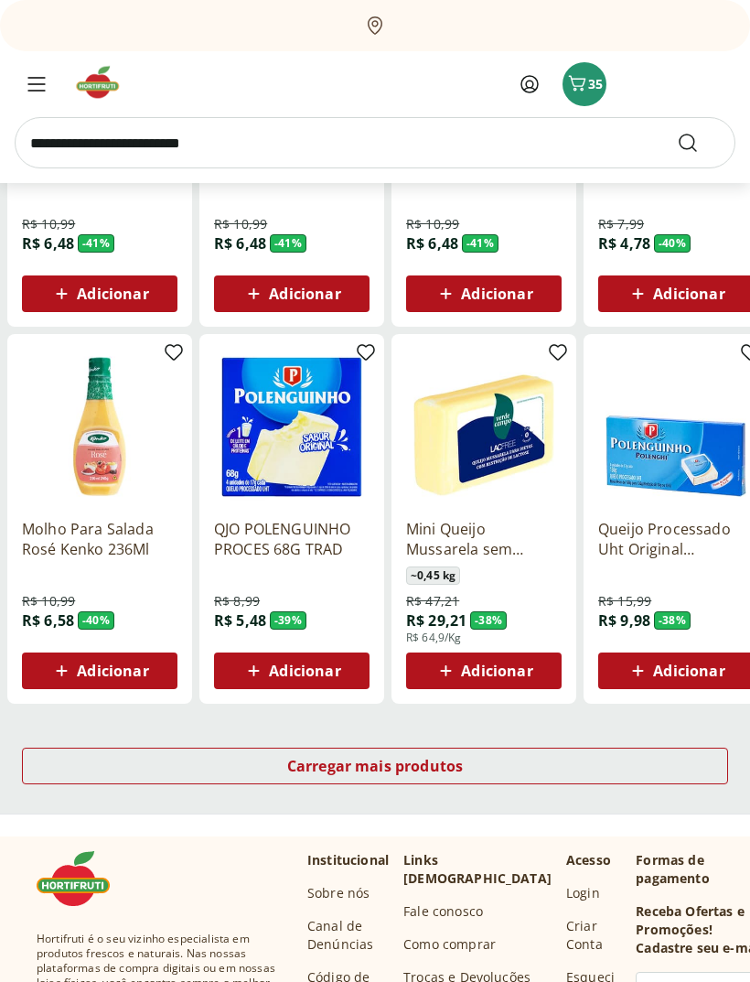
scroll to position [832, 0]
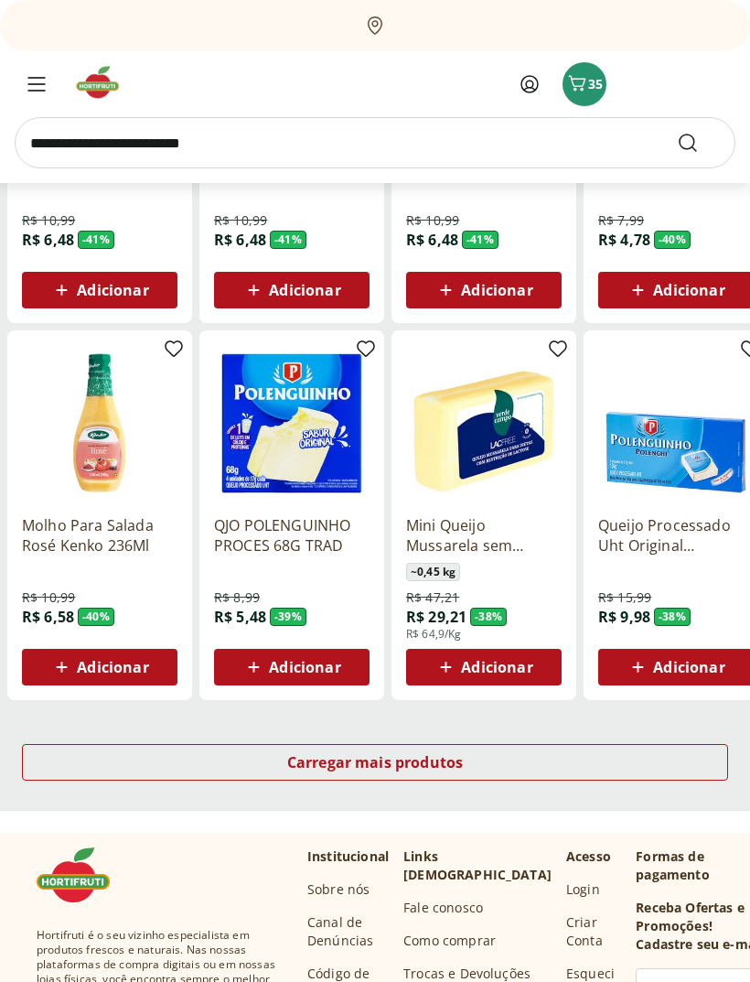
click at [688, 758] on div "Carregar mais produtos" at bounding box center [375, 762] width 706 height 37
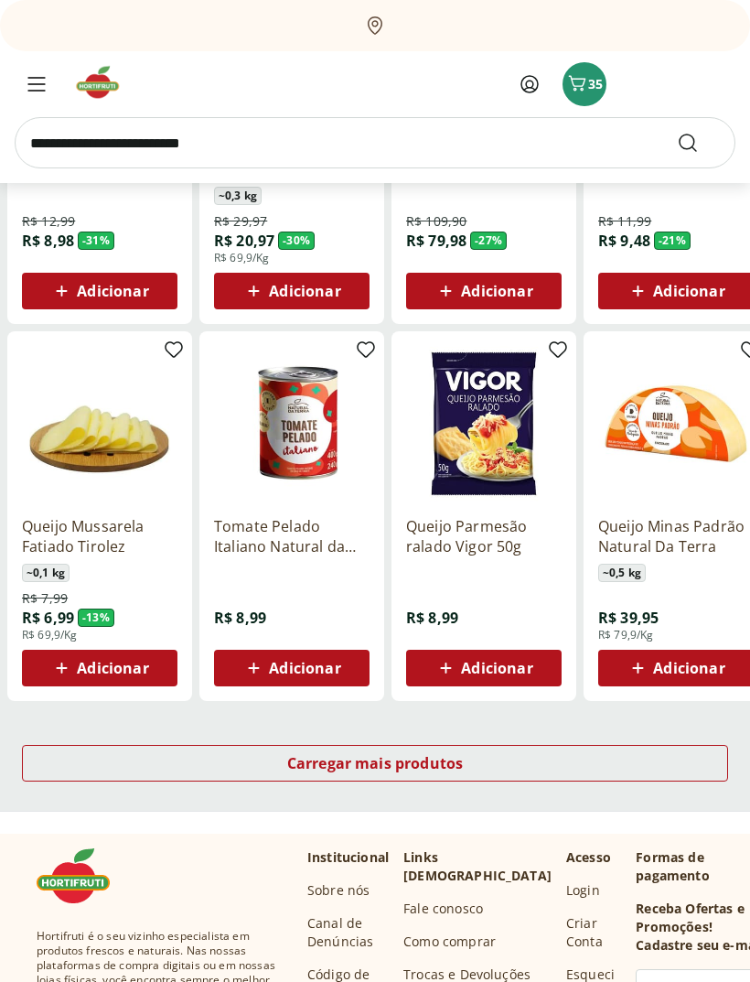
click at [689, 759] on div "Carregar mais produtos" at bounding box center [375, 764] width 706 height 37
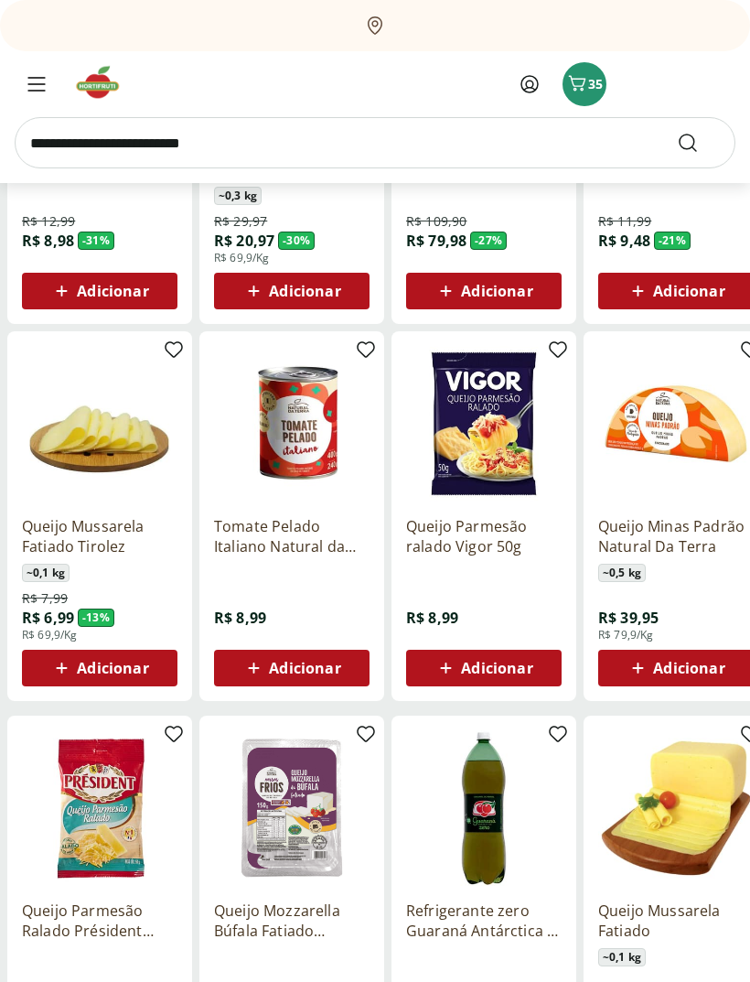
scroll to position [926, 0]
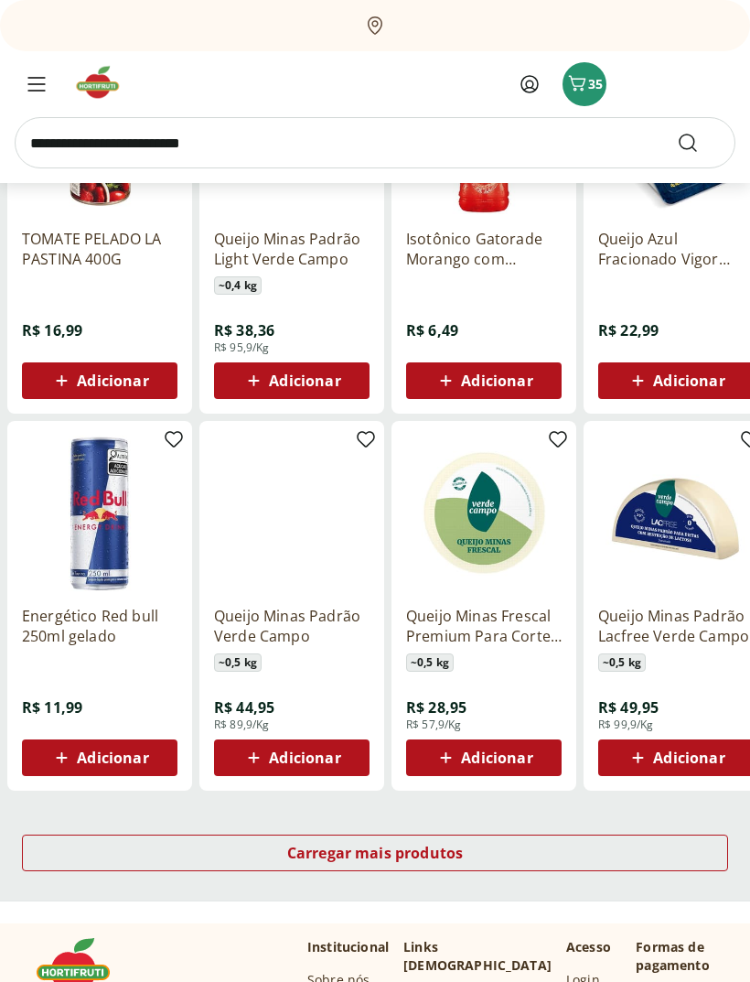
scroll to position [834, 0]
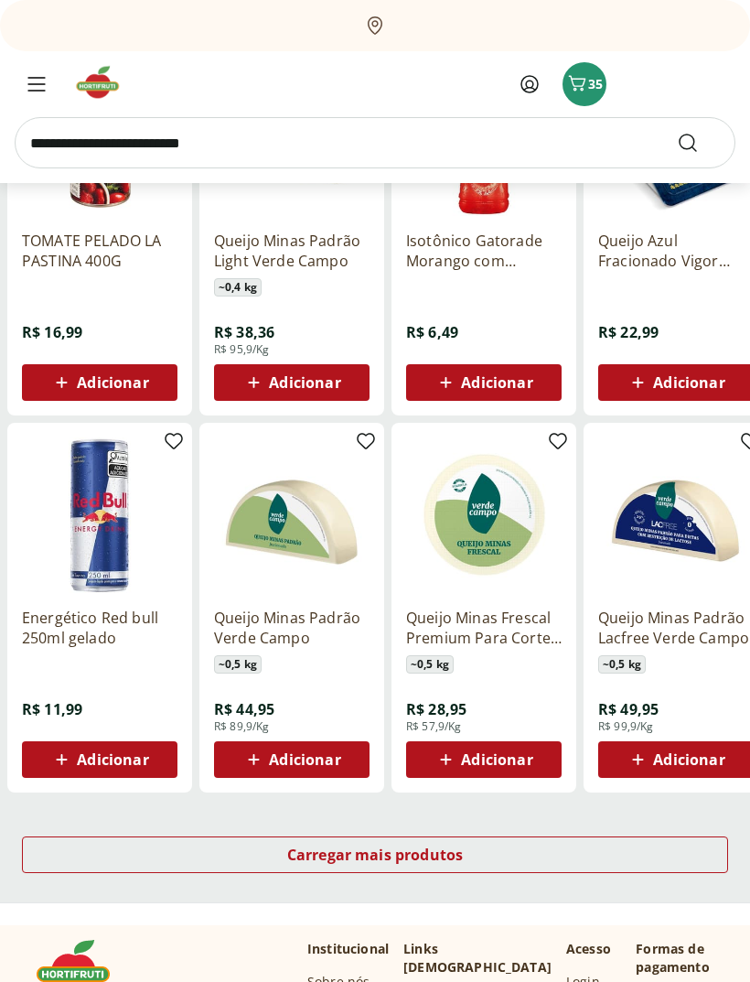
click at [687, 850] on div "Carregar mais produtos" at bounding box center [375, 854] width 706 height 37
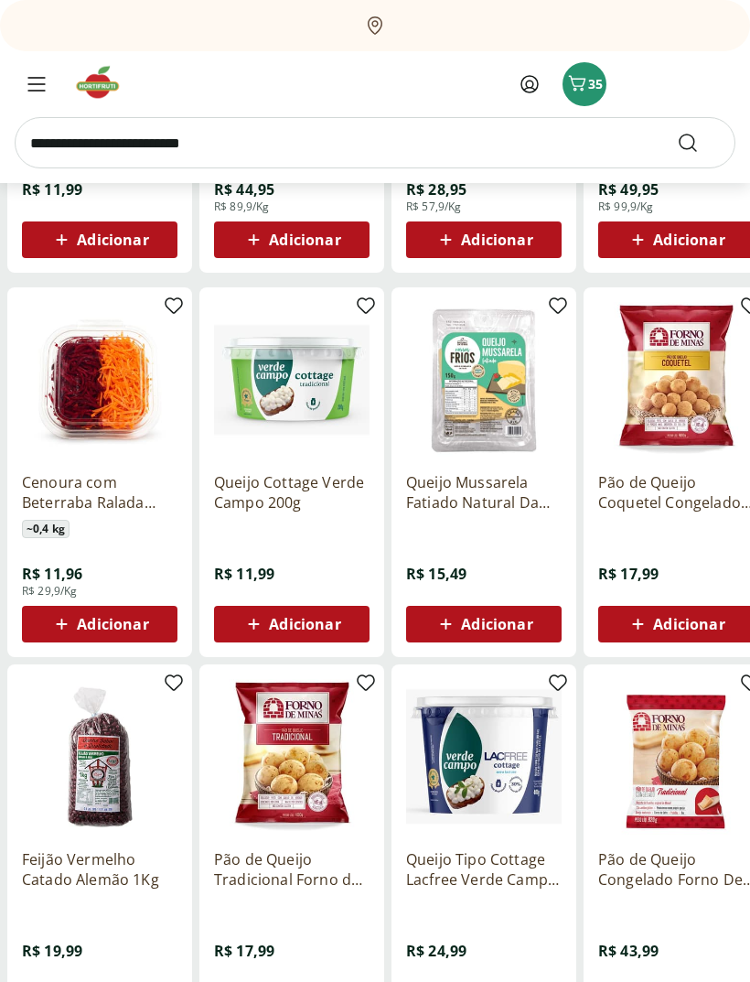
scroll to position [1359, 0]
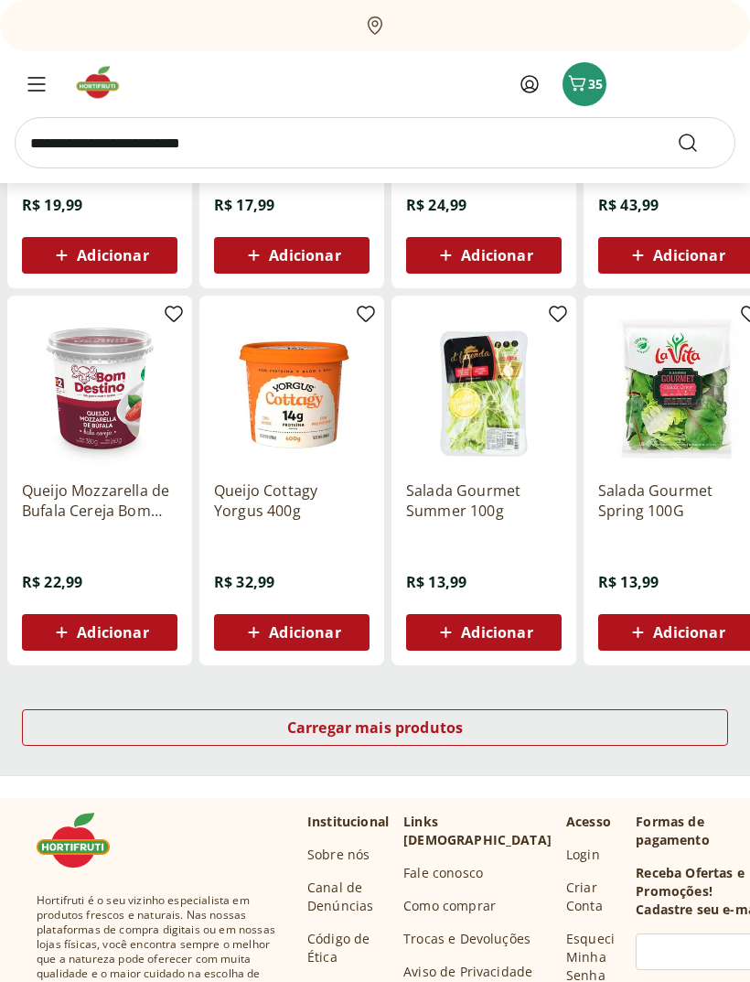
click at [679, 732] on div "Carregar mais produtos" at bounding box center [375, 728] width 706 height 37
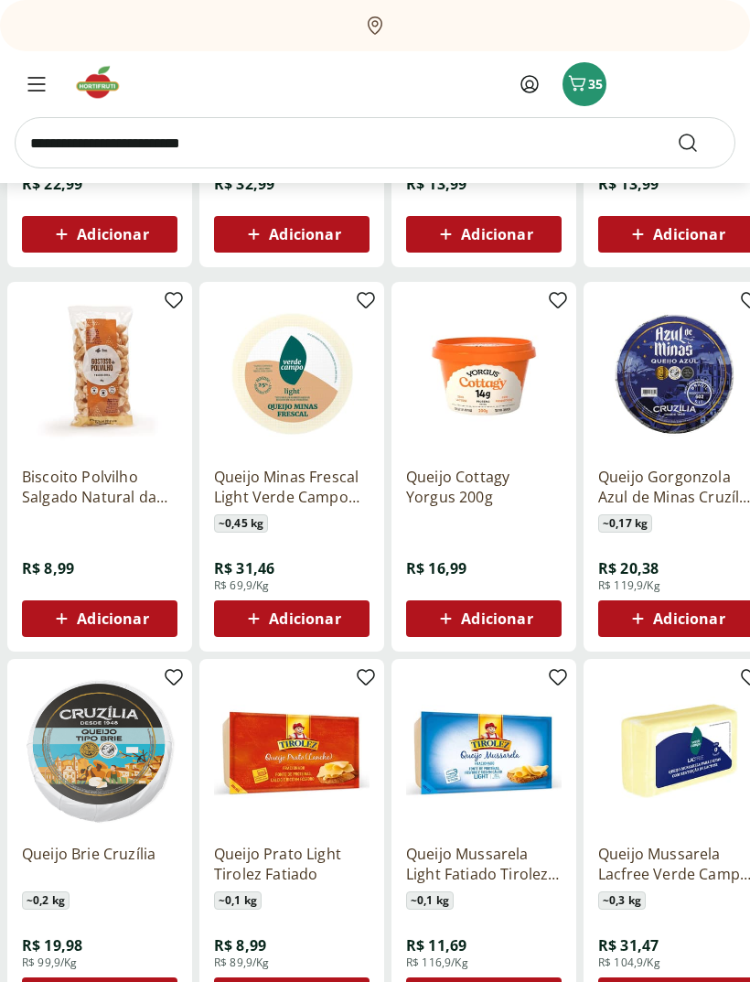
scroll to position [1359, 0]
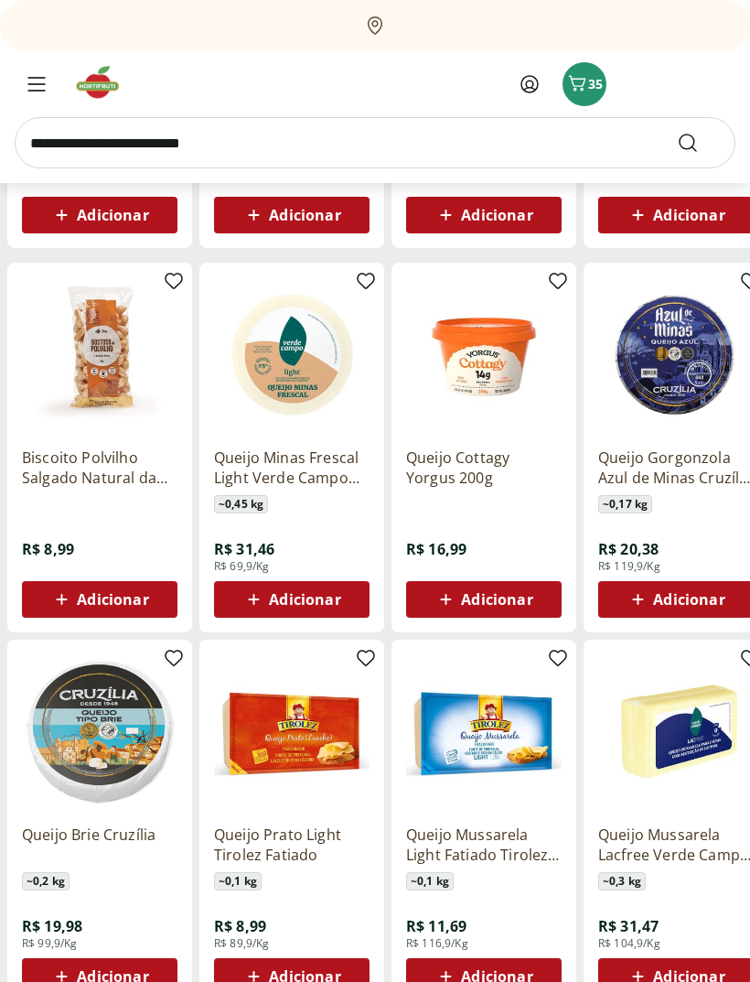
scroll to position [1447, 0]
